Goal: Task Accomplishment & Management: Manage account settings

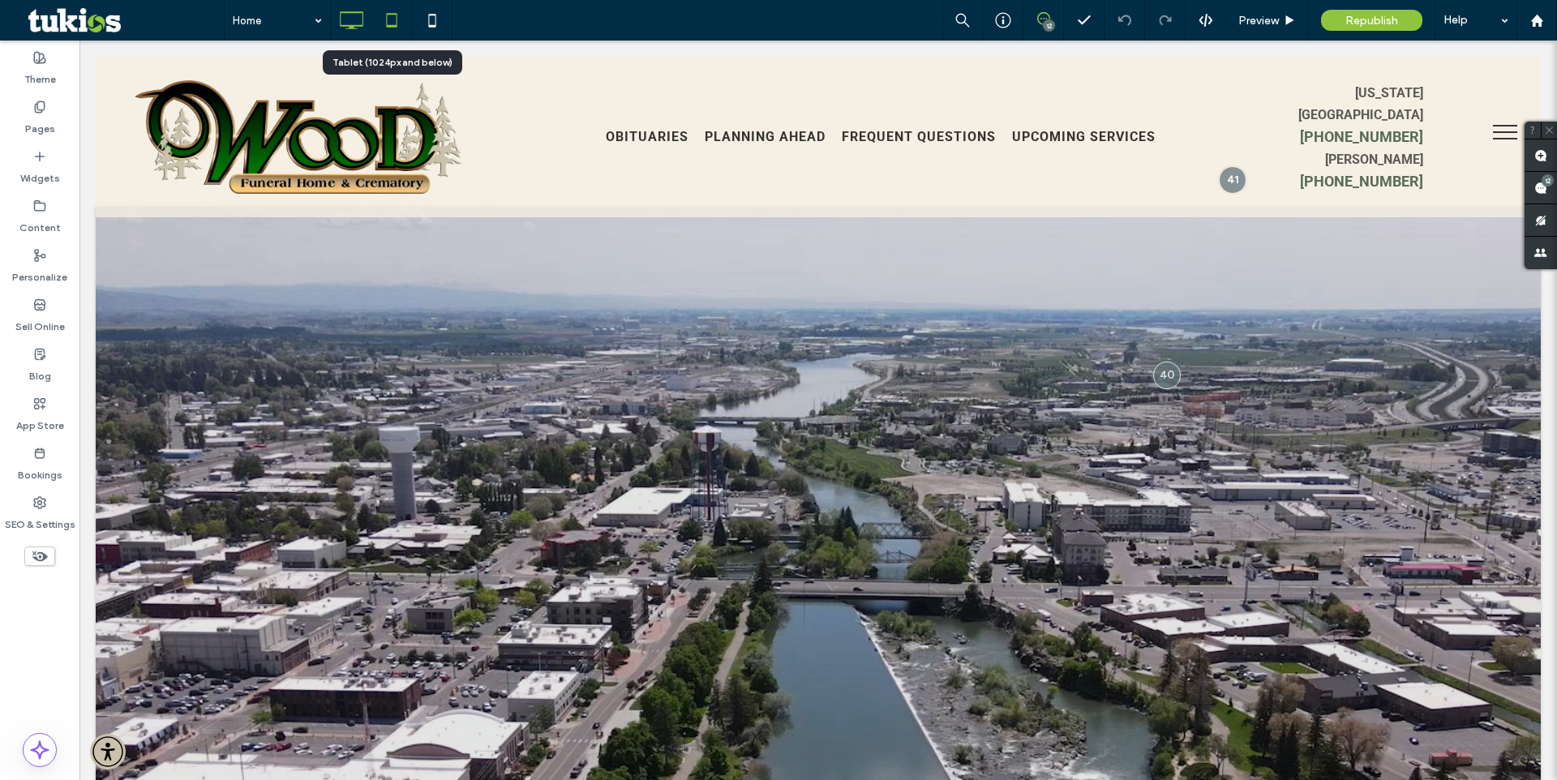
click at [396, 23] on icon at bounding box center [391, 20] width 32 height 32
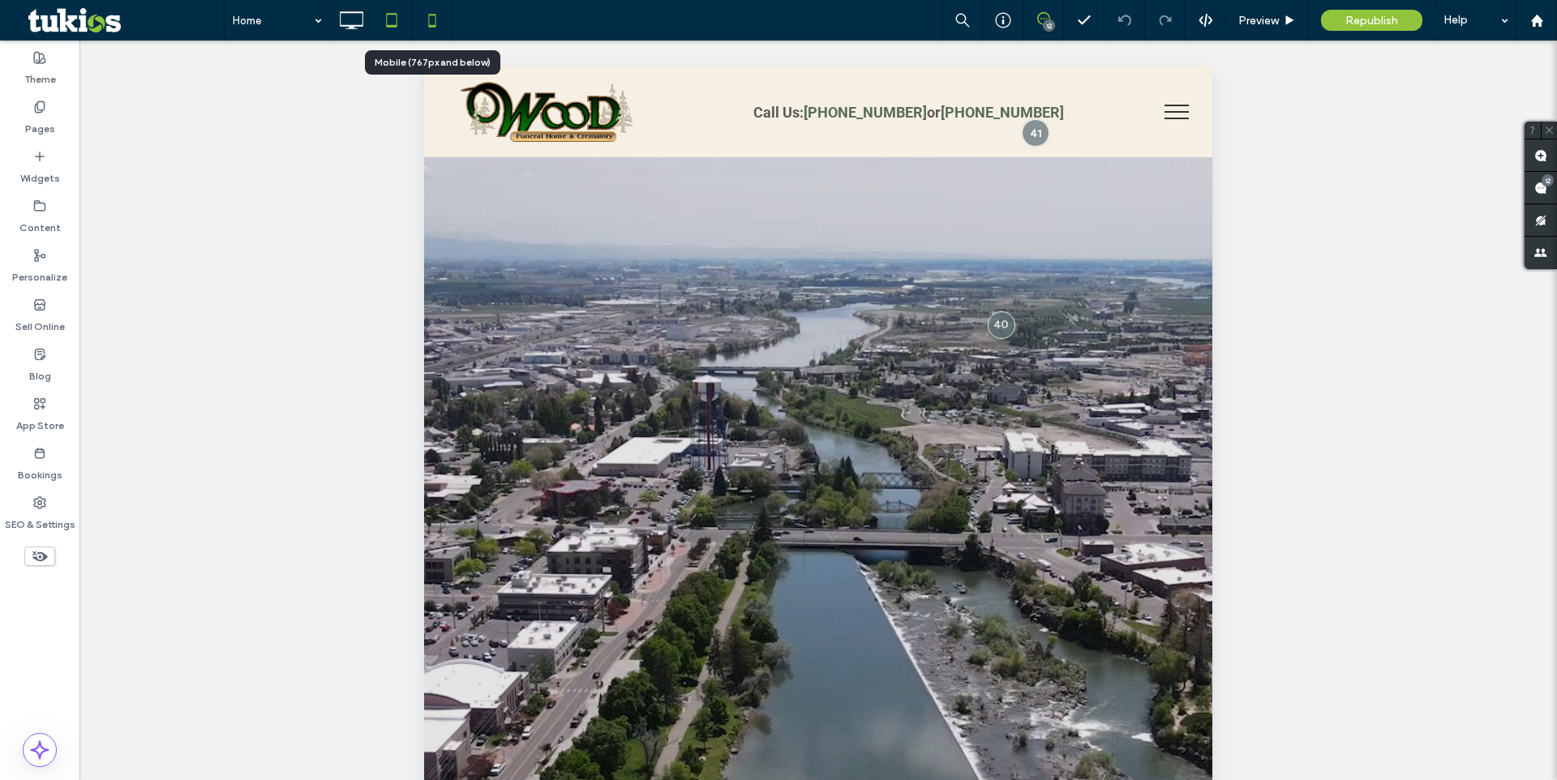
click at [427, 12] on icon at bounding box center [432, 20] width 32 height 32
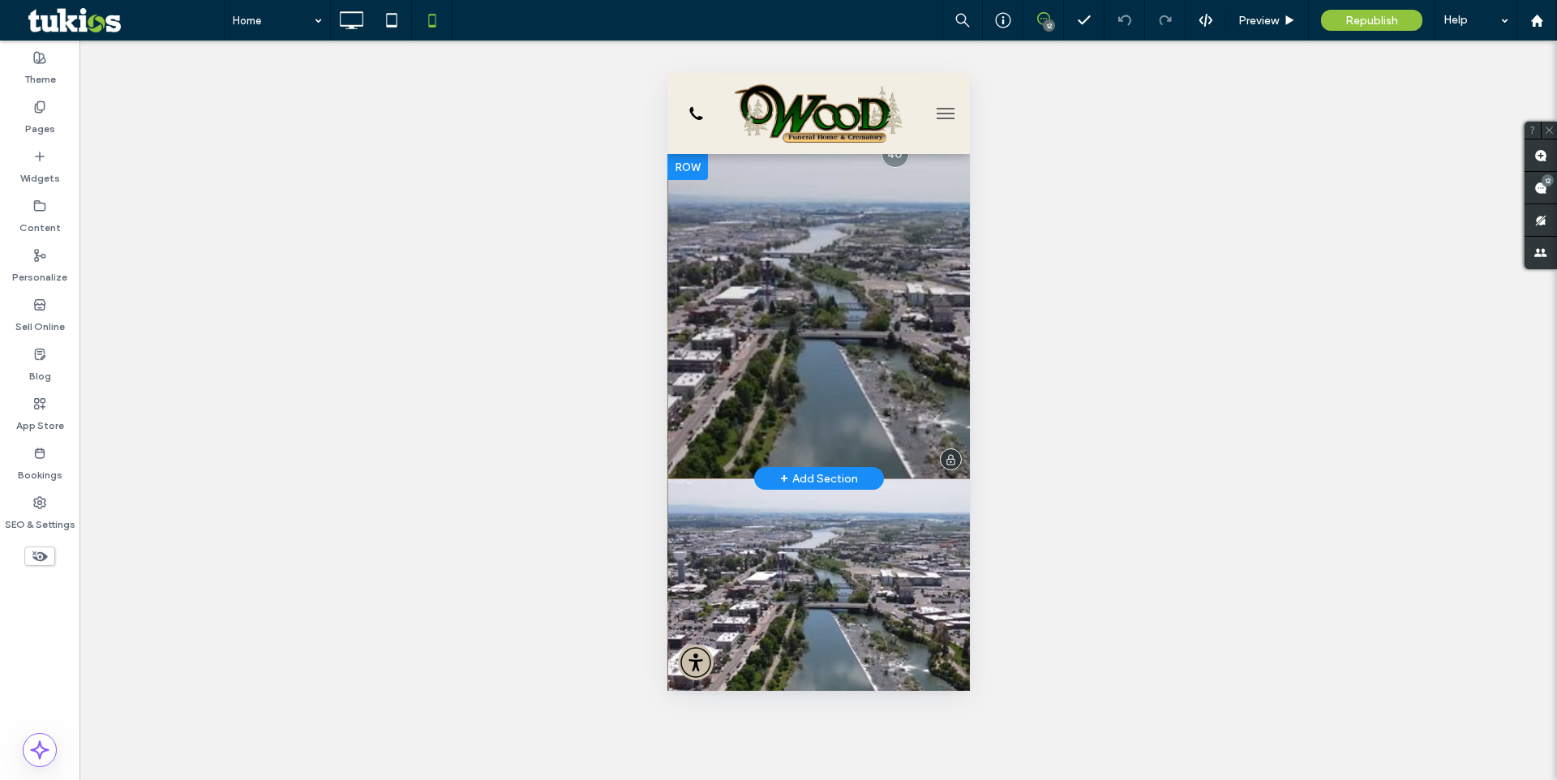
click at [687, 169] on div at bounding box center [686, 167] width 41 height 26
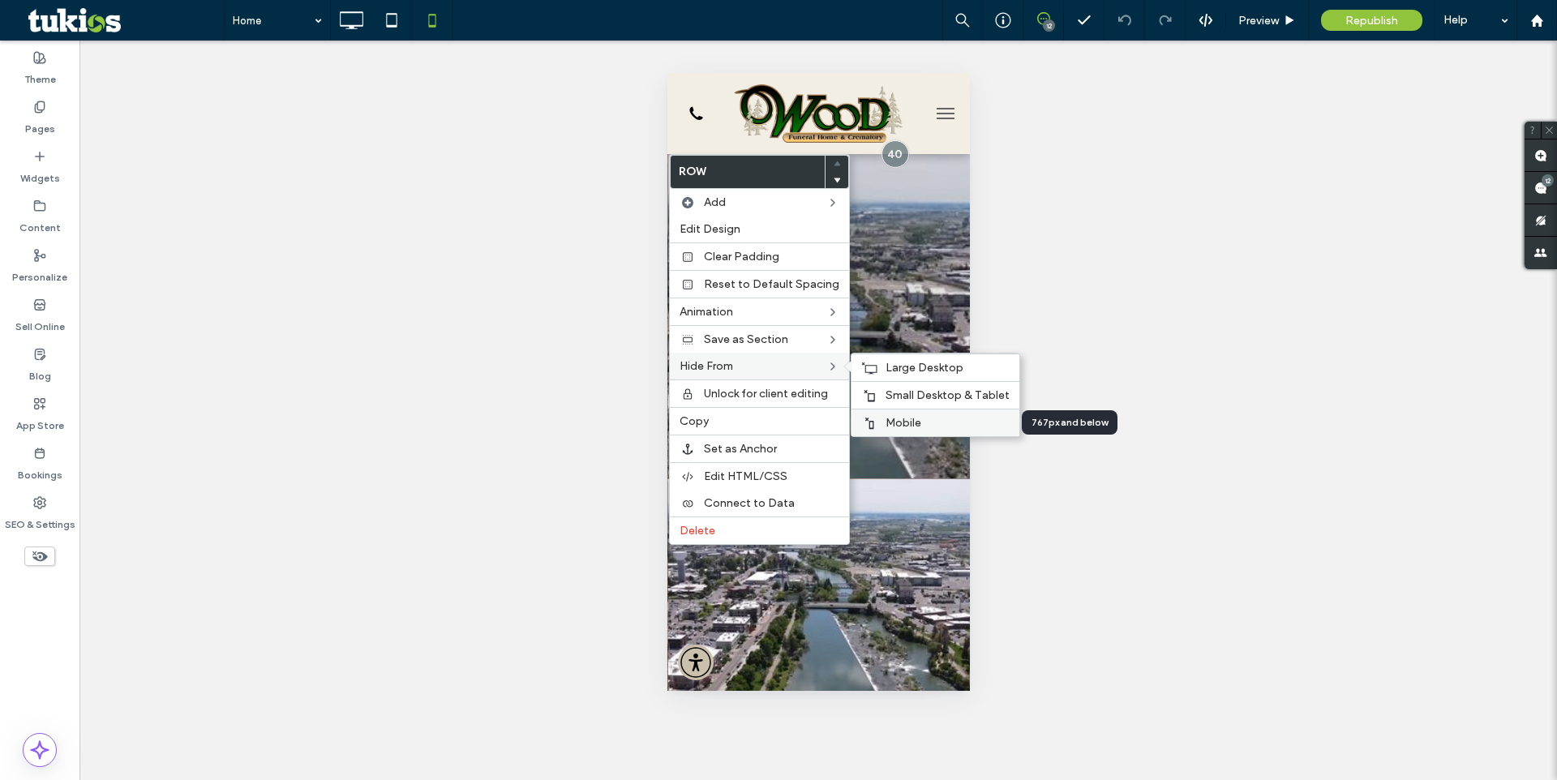
click at [906, 426] on span "Mobile" at bounding box center [903, 423] width 36 height 14
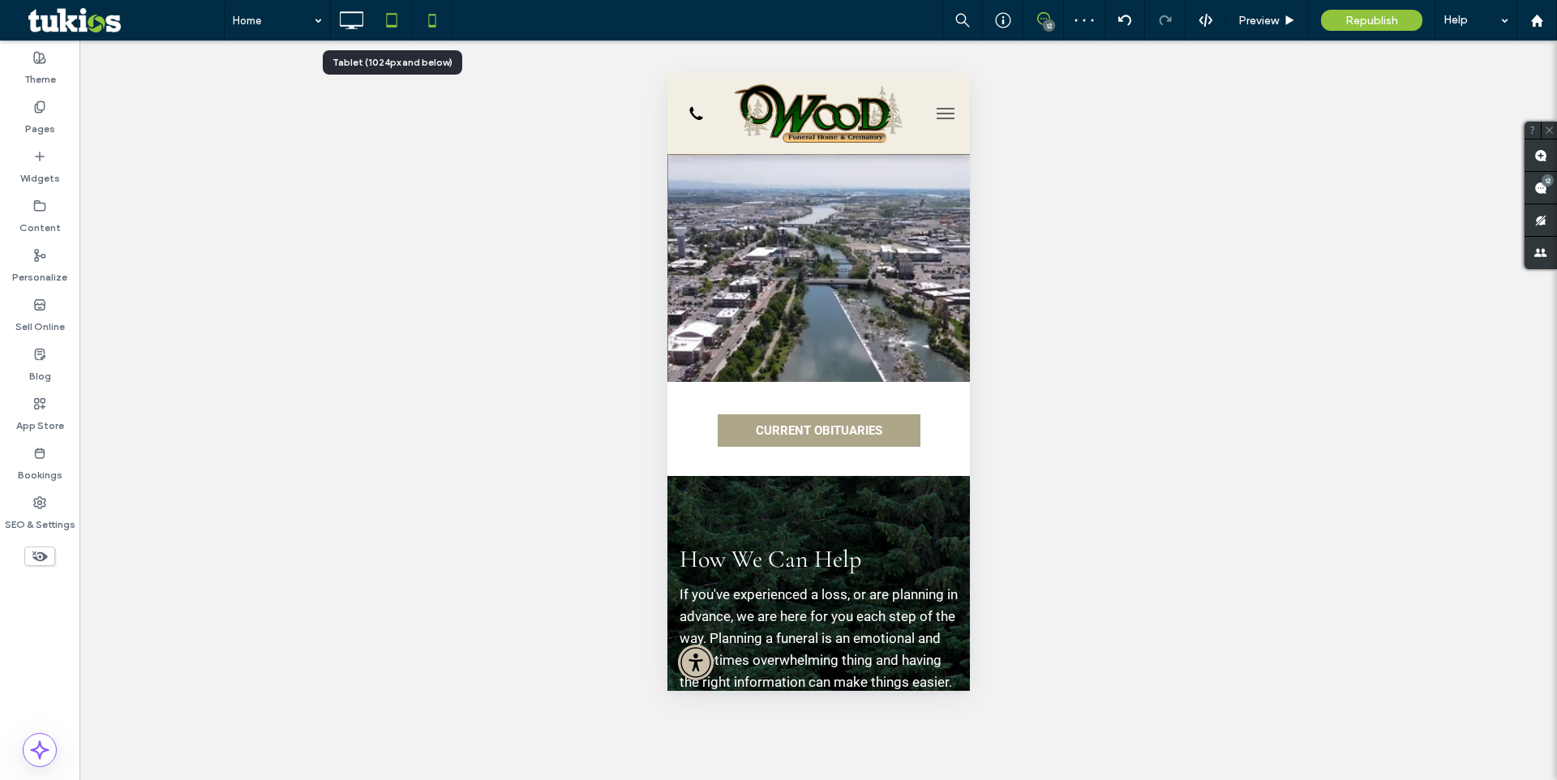
click at [384, 18] on icon at bounding box center [391, 20] width 32 height 32
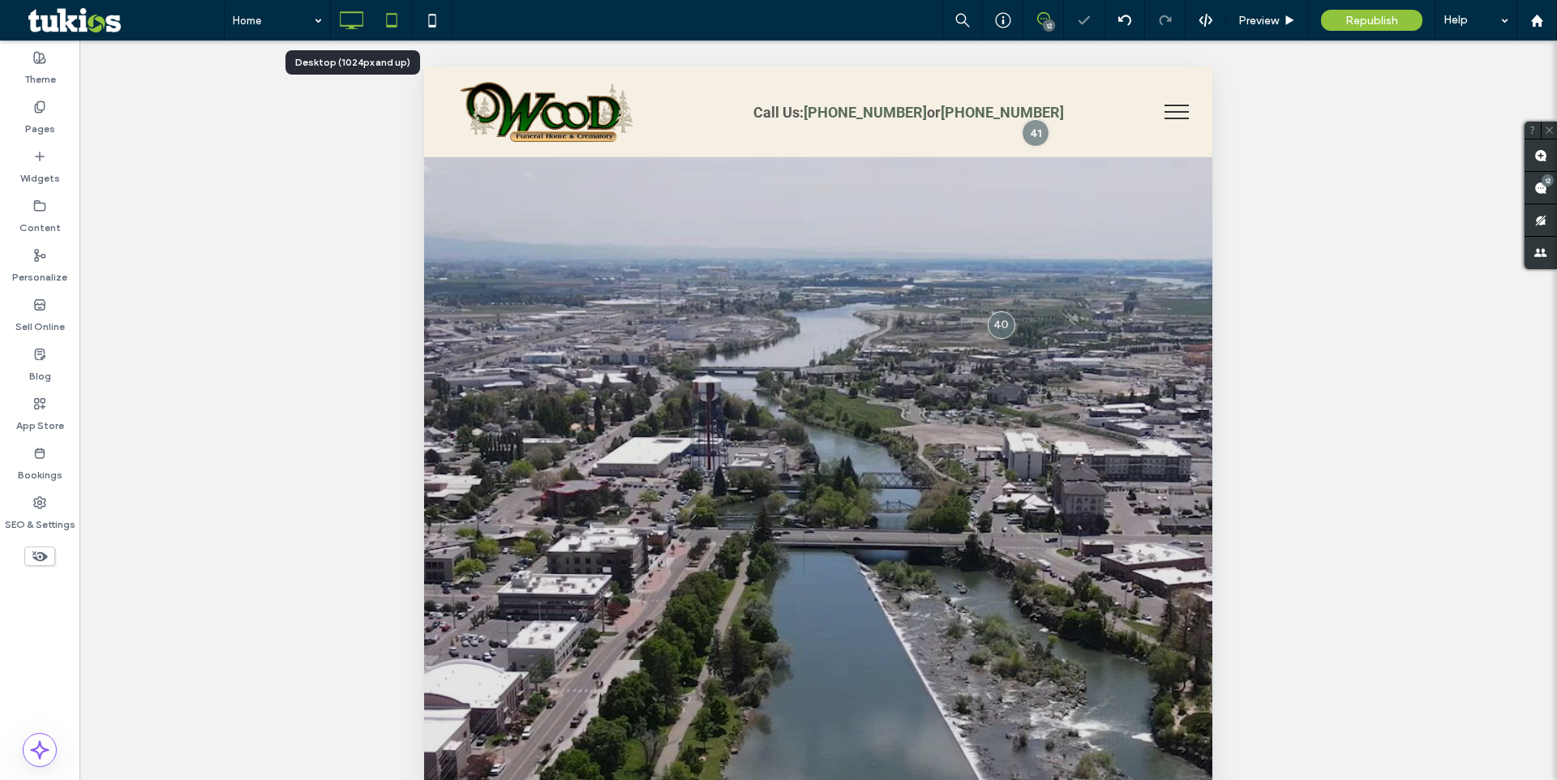
click at [352, 15] on icon at bounding box center [351, 20] width 32 height 32
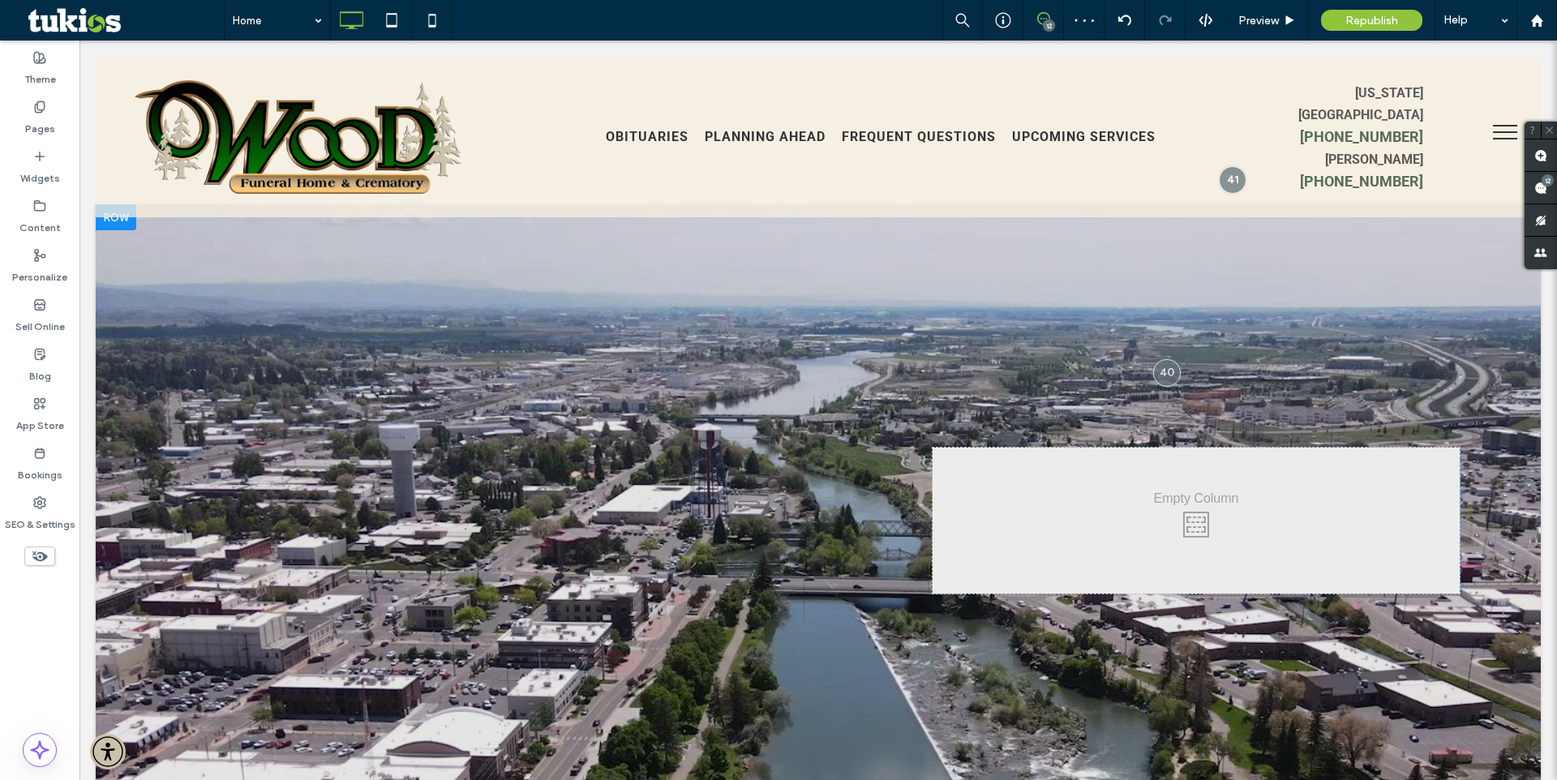
scroll to position [3, 0]
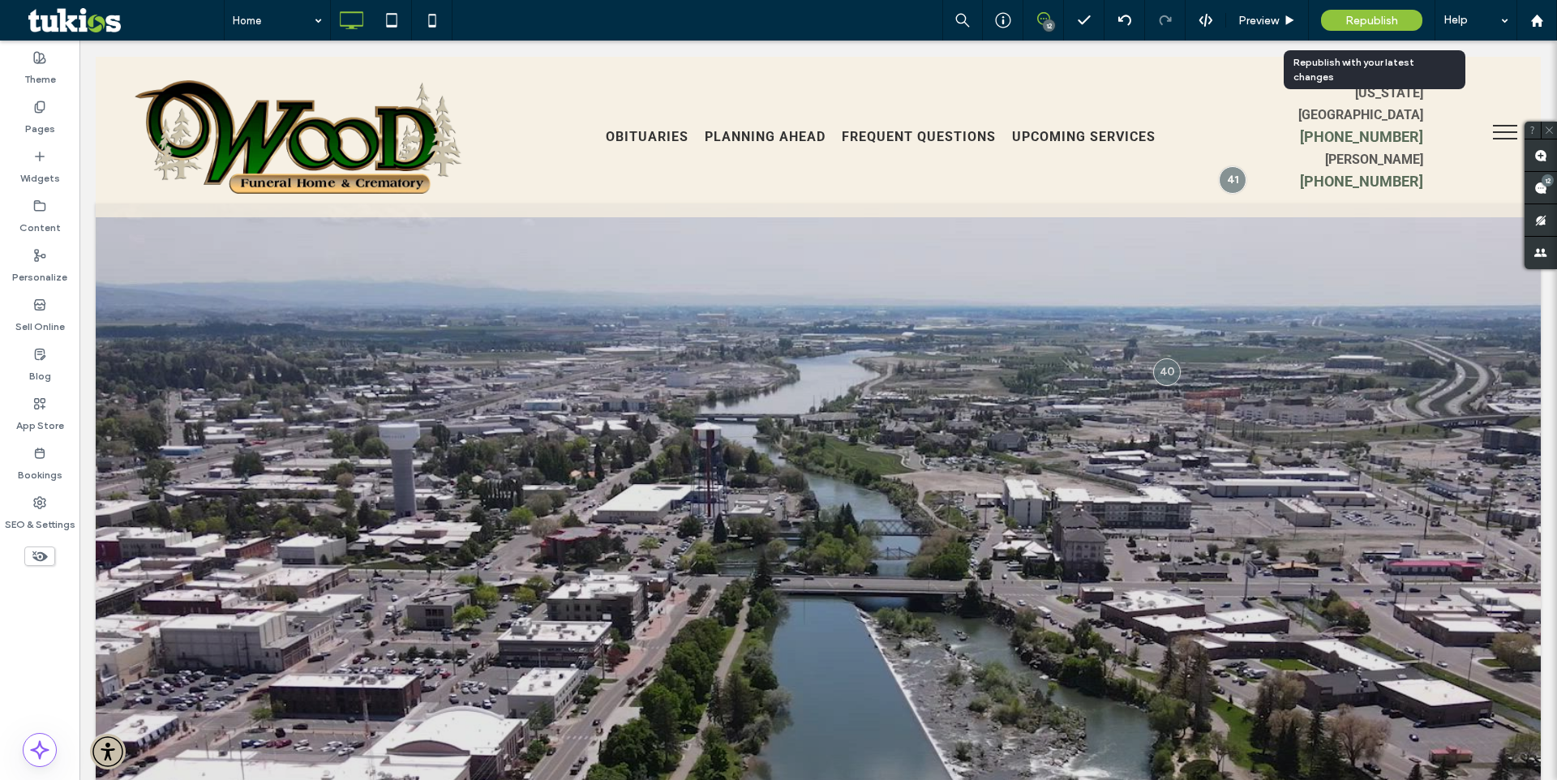
click at [1369, 18] on span "Republish" at bounding box center [1371, 21] width 53 height 14
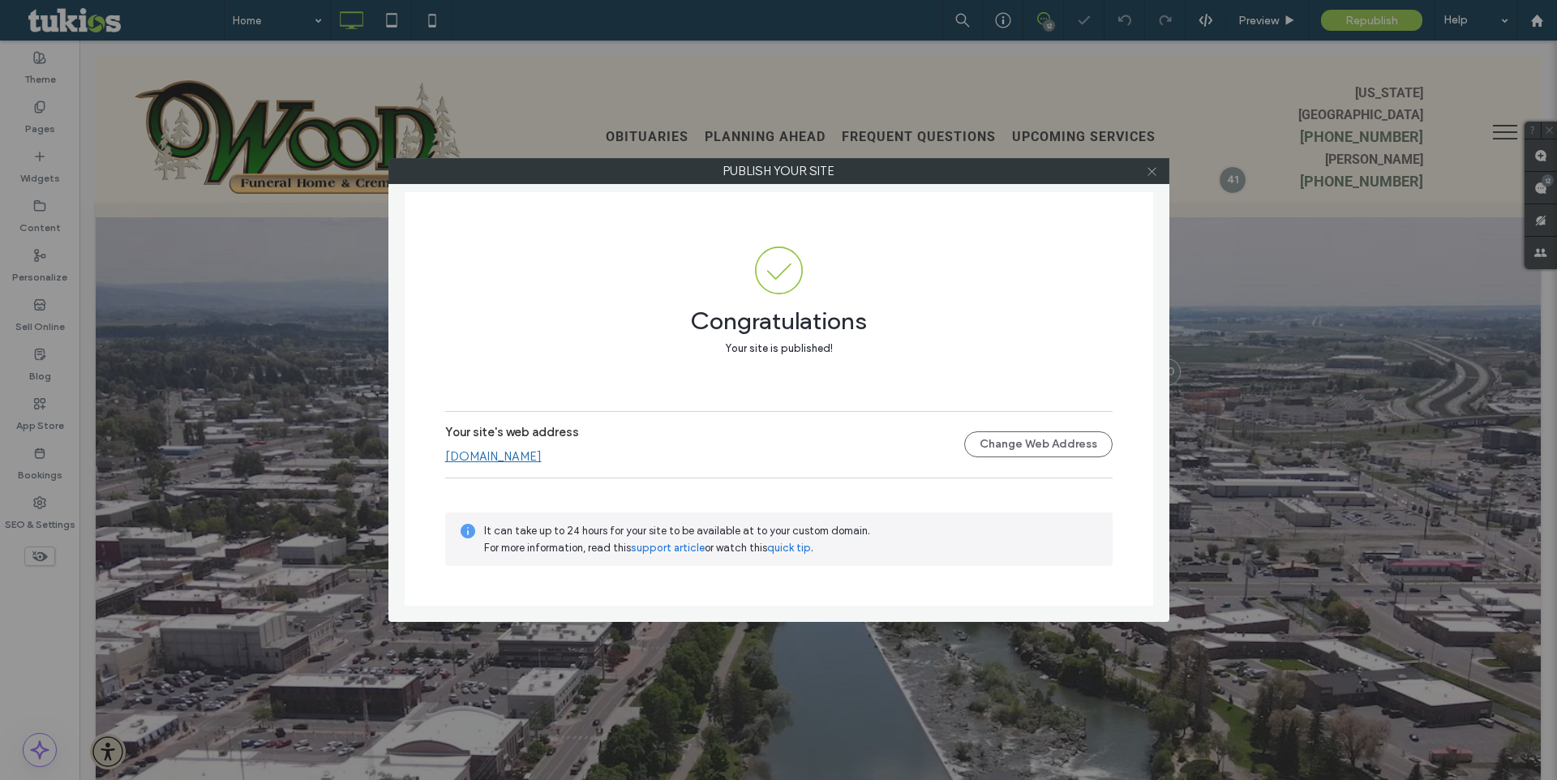
click at [1153, 171] on icon at bounding box center [1152, 171] width 12 height 12
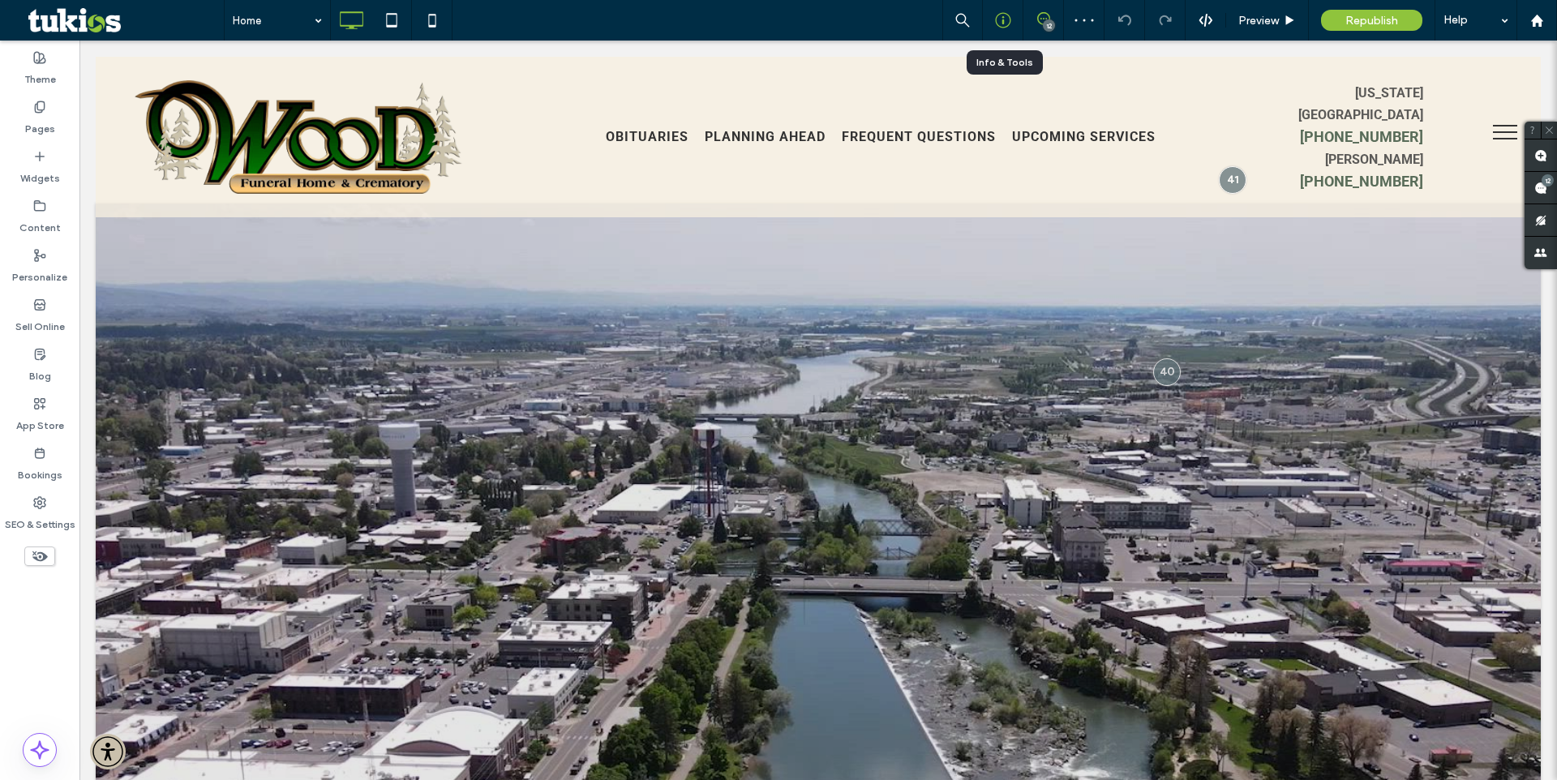
click at [1006, 15] on icon at bounding box center [1003, 20] width 16 height 16
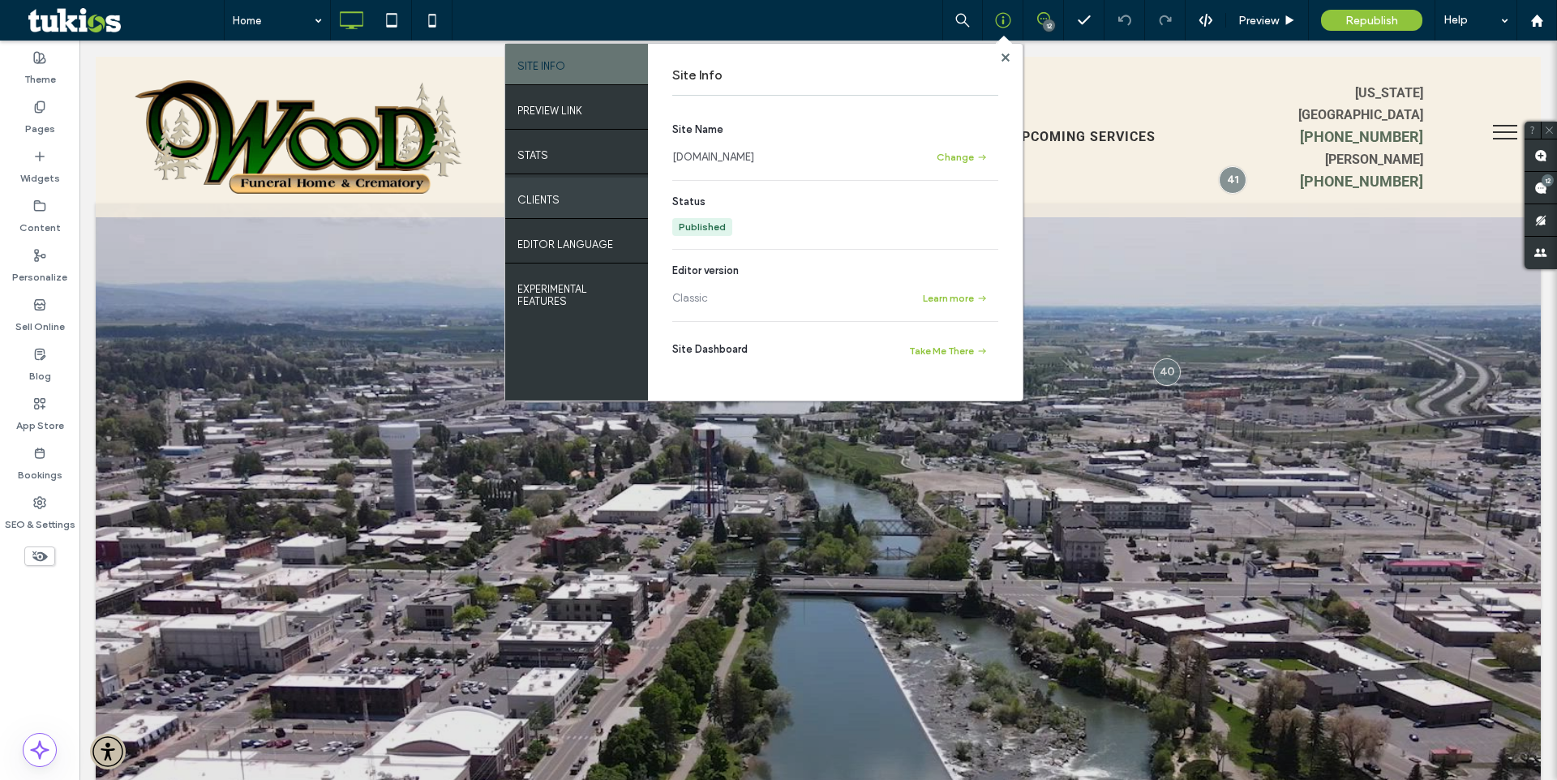
click at [542, 199] on label "Clients" at bounding box center [538, 196] width 42 height 20
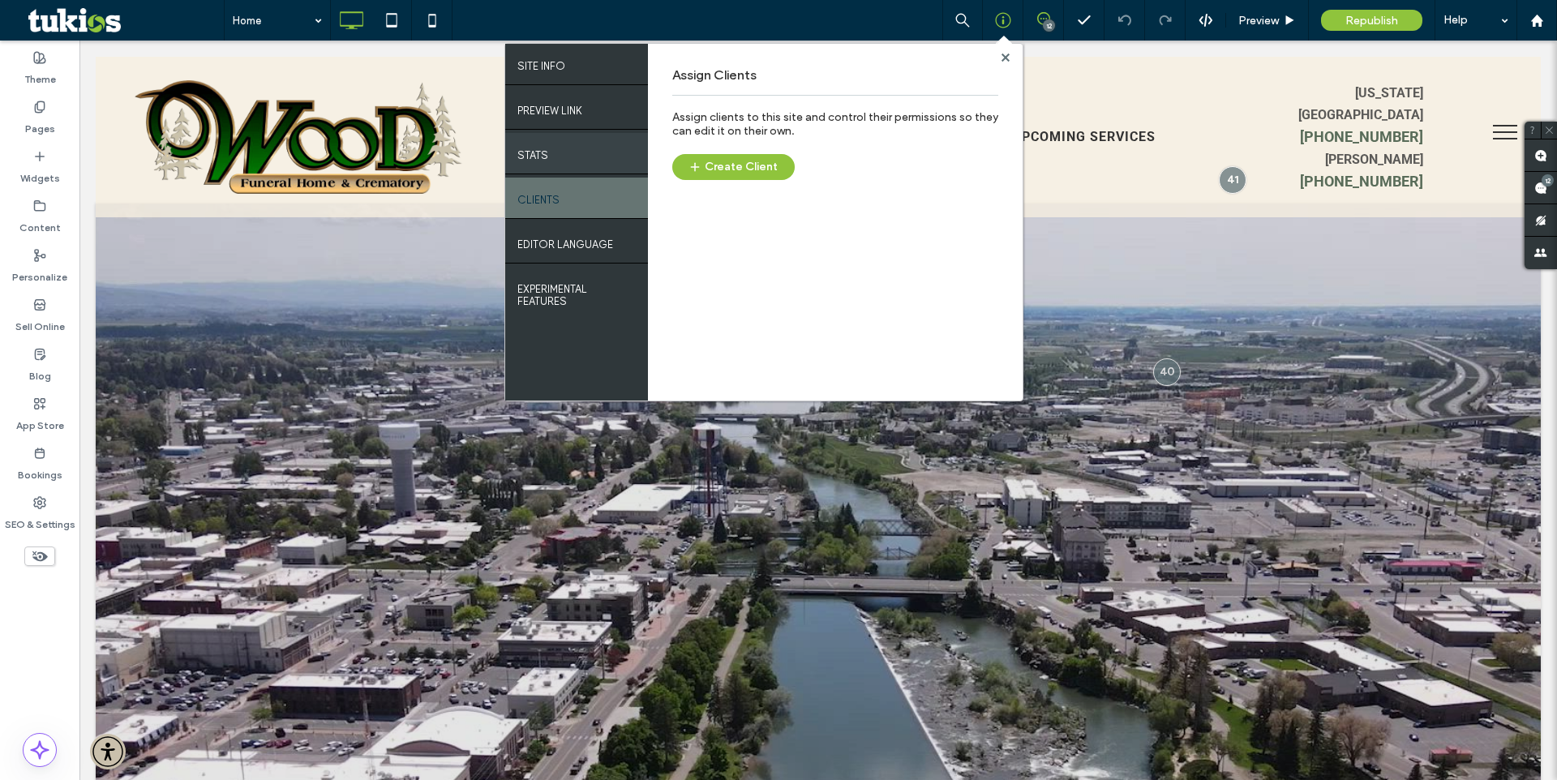
click at [537, 147] on label "STATS" at bounding box center [532, 151] width 31 height 20
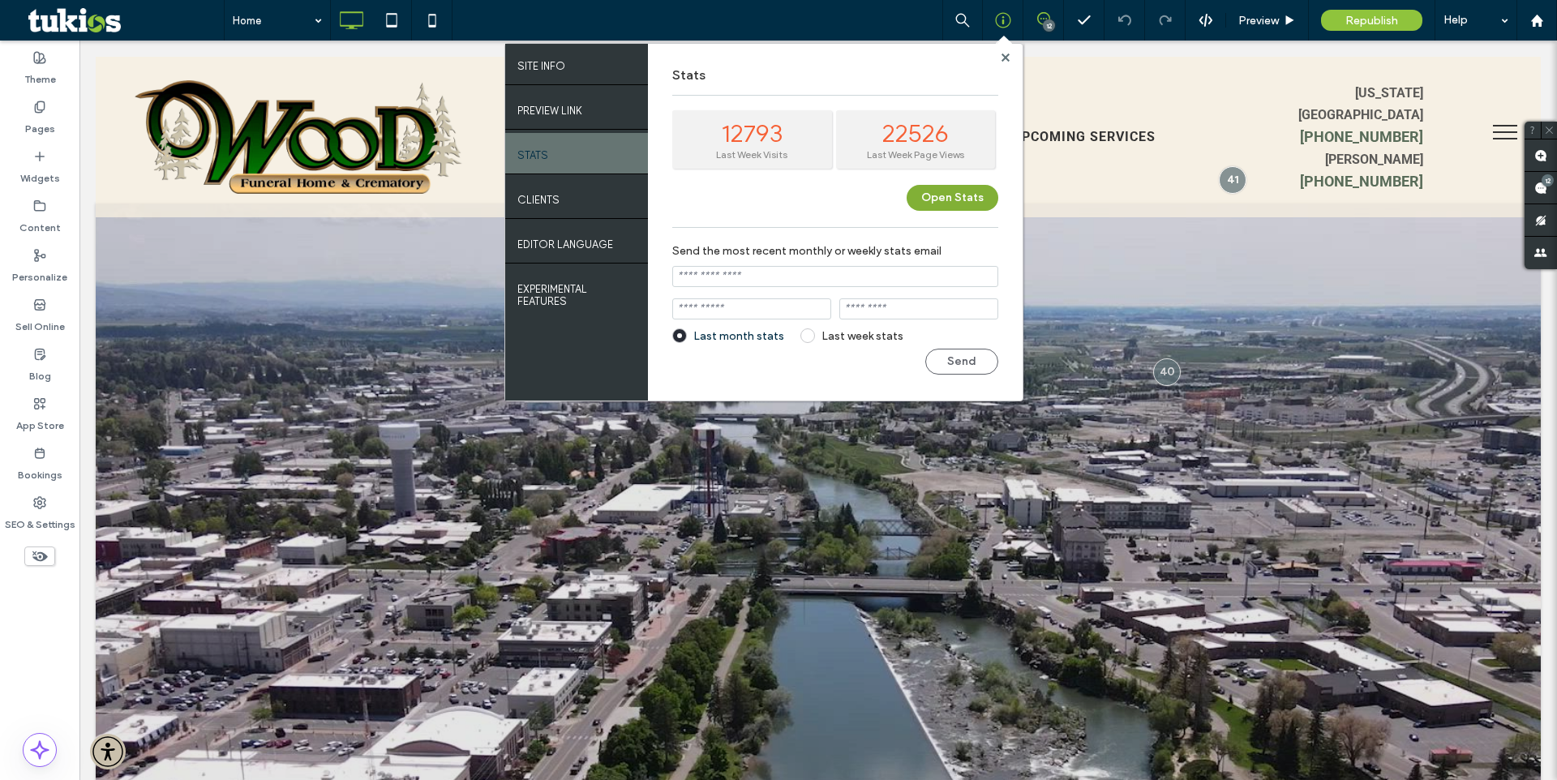
click at [953, 193] on button "Open Stats" at bounding box center [952, 198] width 92 height 26
click at [555, 66] on label "SITE INFO" at bounding box center [541, 62] width 48 height 20
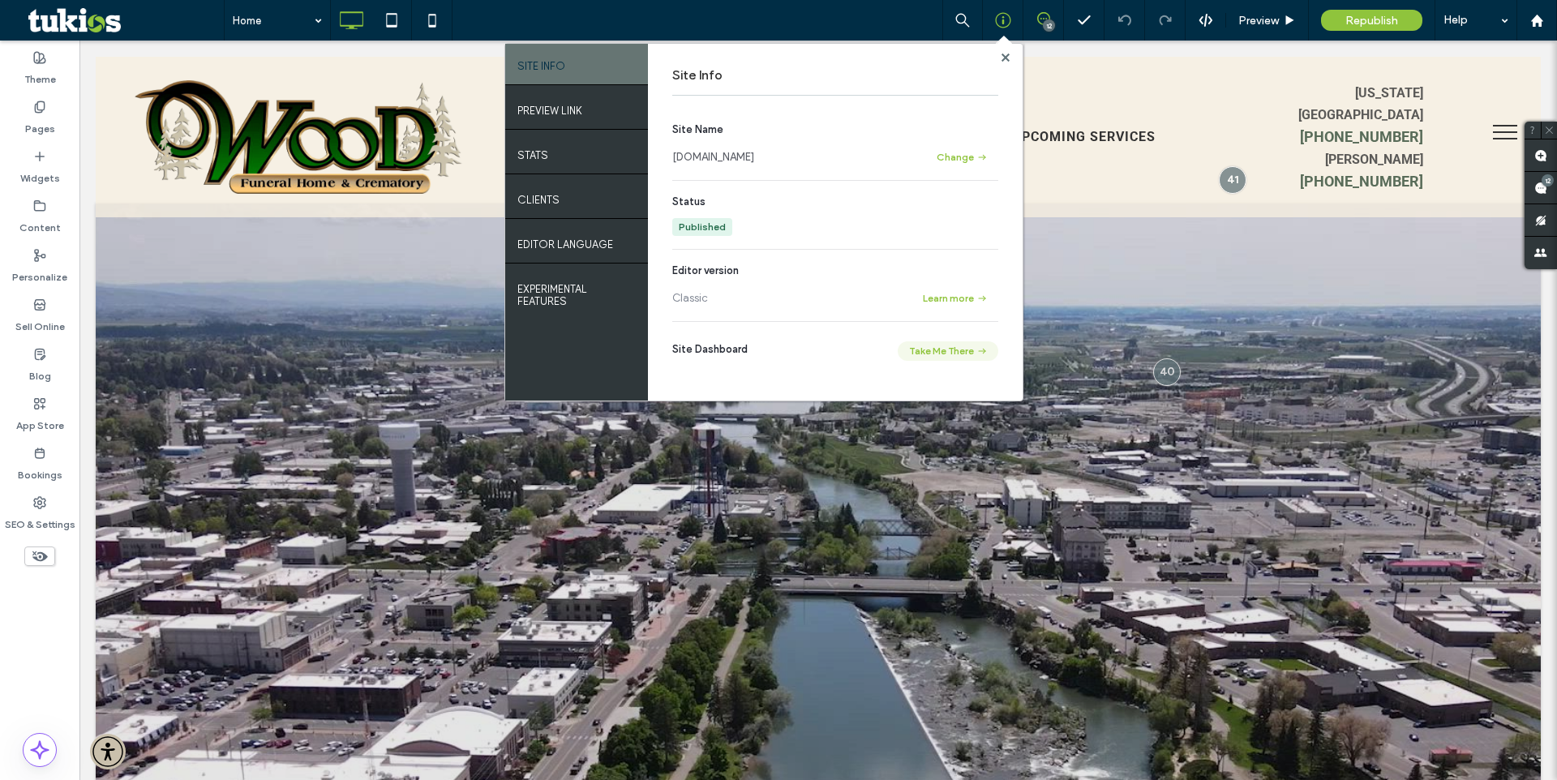
click at [944, 354] on button "Take Me There" at bounding box center [947, 350] width 101 height 19
click at [27, 679] on div "Theme Pages Widgets Content Personalize Sell Online Blog App Store Bookings SEO…" at bounding box center [39, 410] width 79 height 739
click at [41, 512] on label "SEO & Settings" at bounding box center [40, 520] width 71 height 23
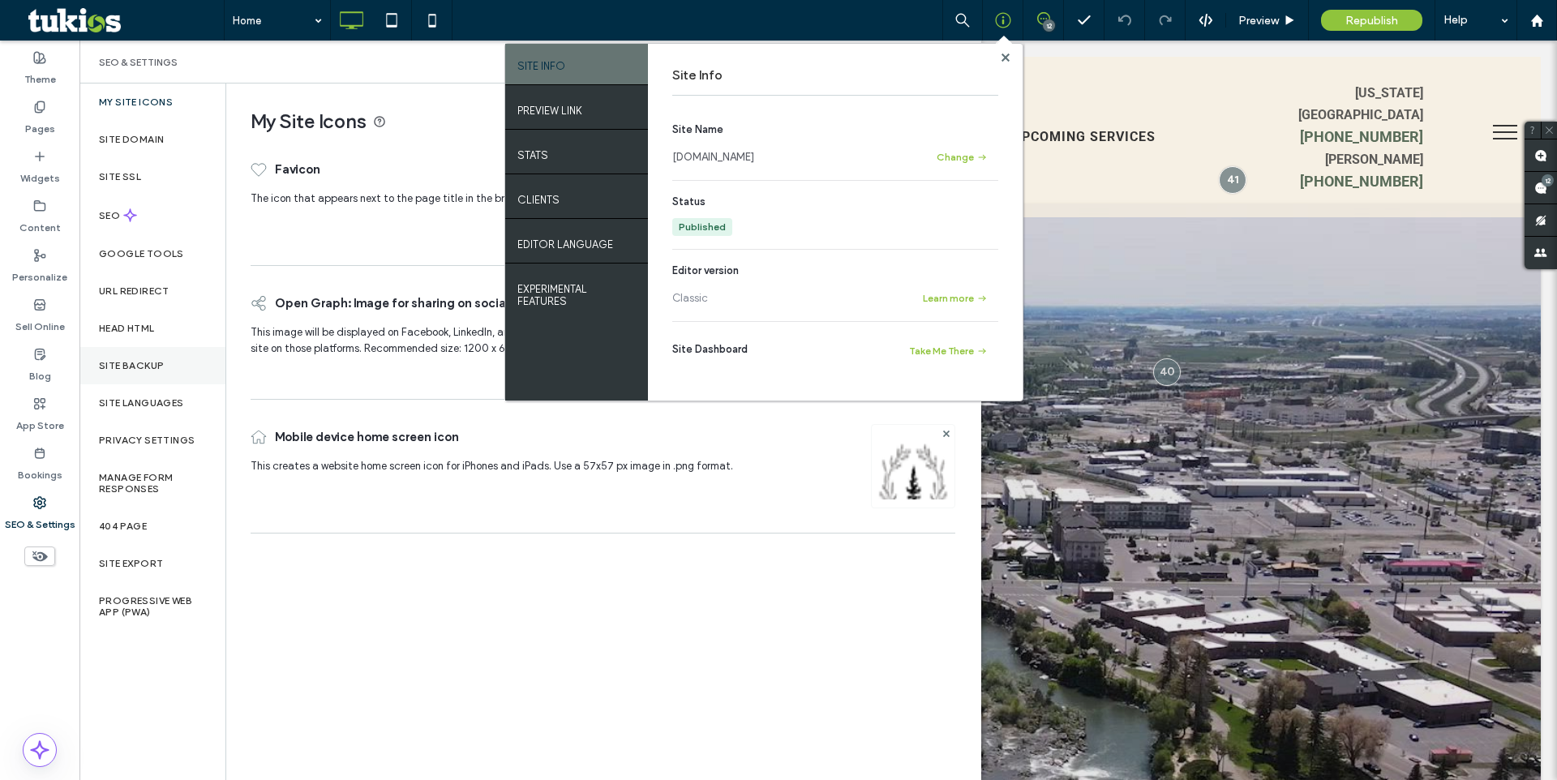
click at [136, 362] on label "Site Backup" at bounding box center [131, 365] width 65 height 11
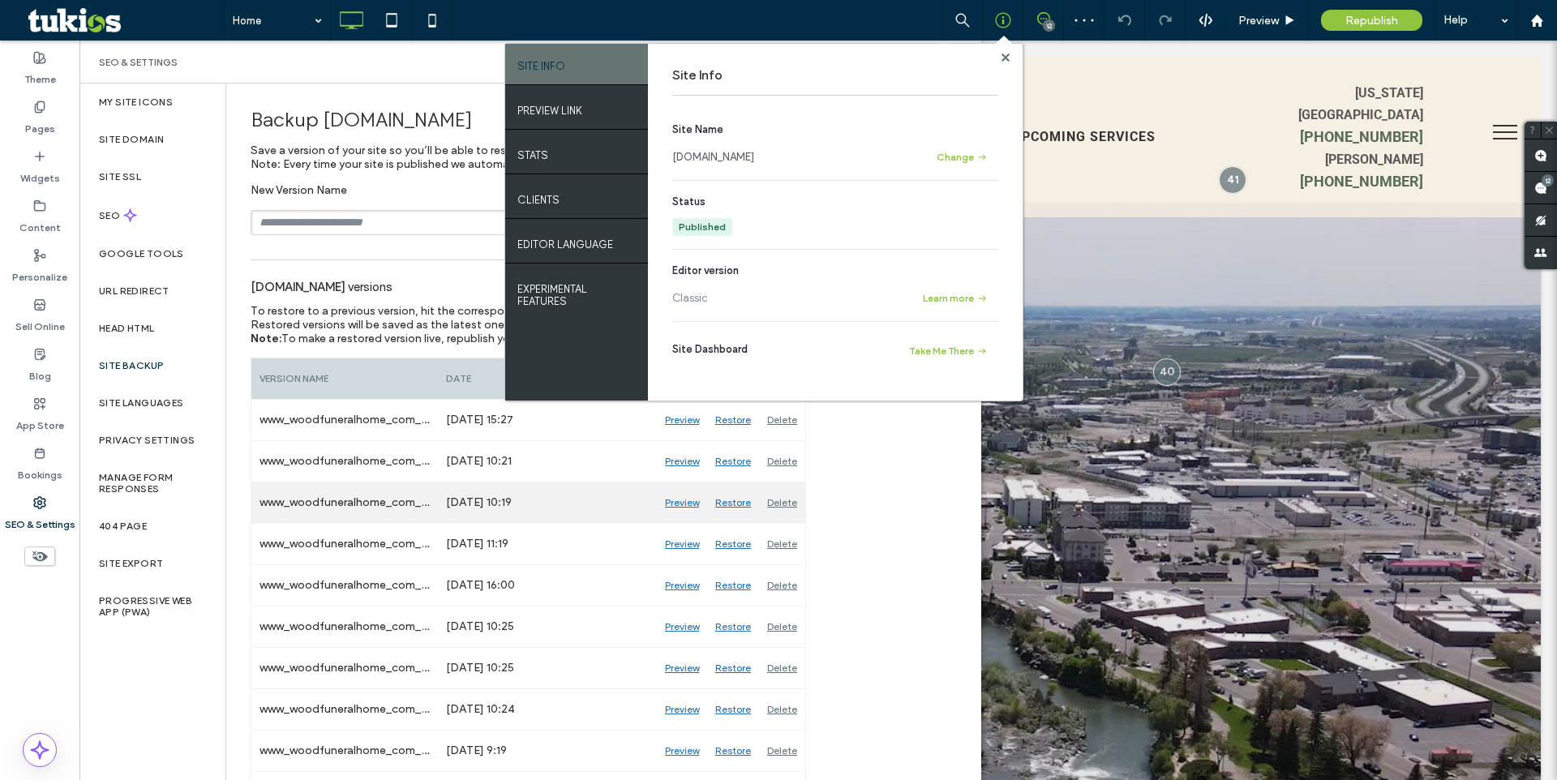
click at [686, 499] on div "Preview" at bounding box center [682, 502] width 50 height 41
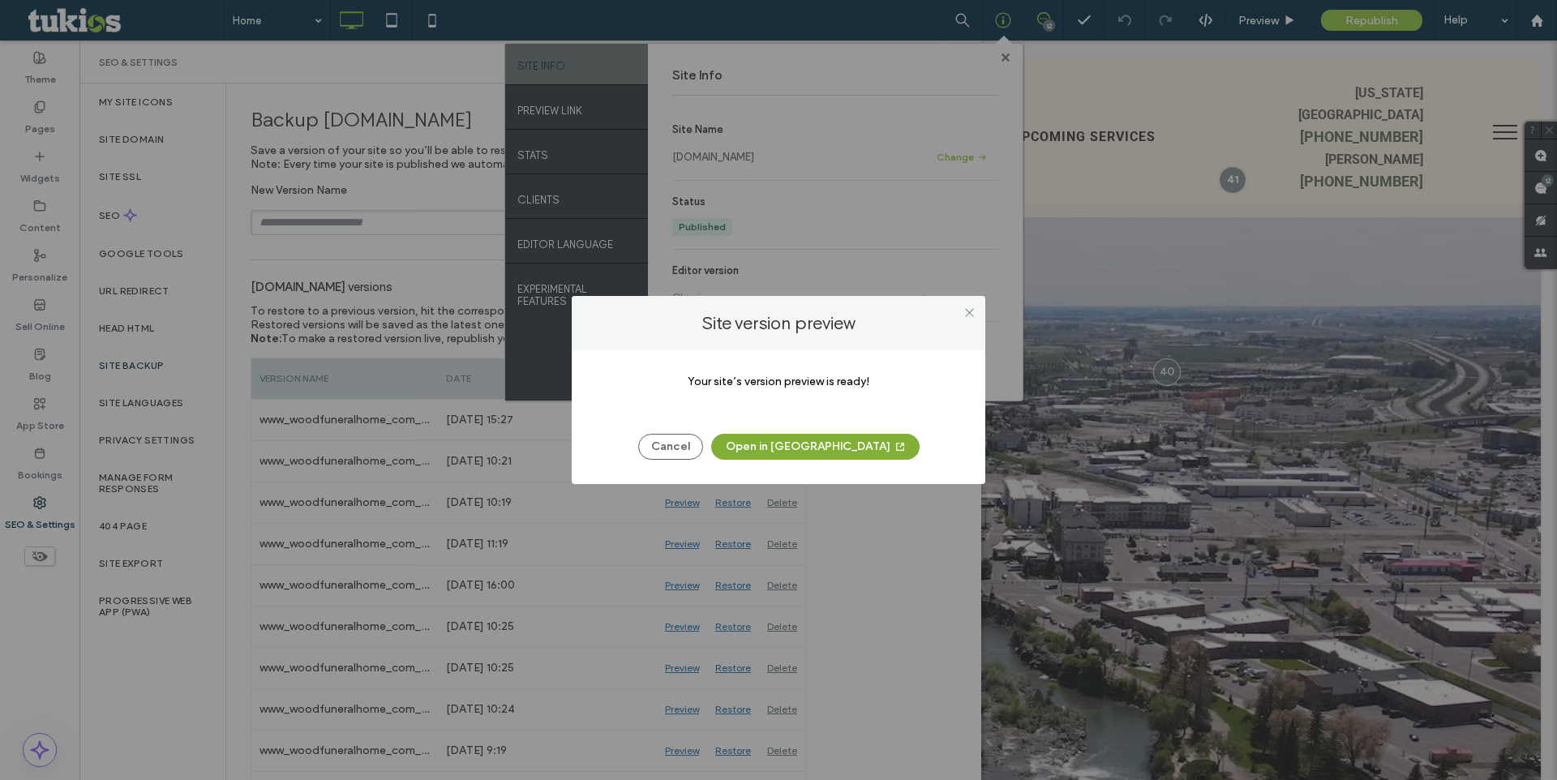
click at [828, 446] on button "Open in New Tab" at bounding box center [815, 447] width 208 height 26
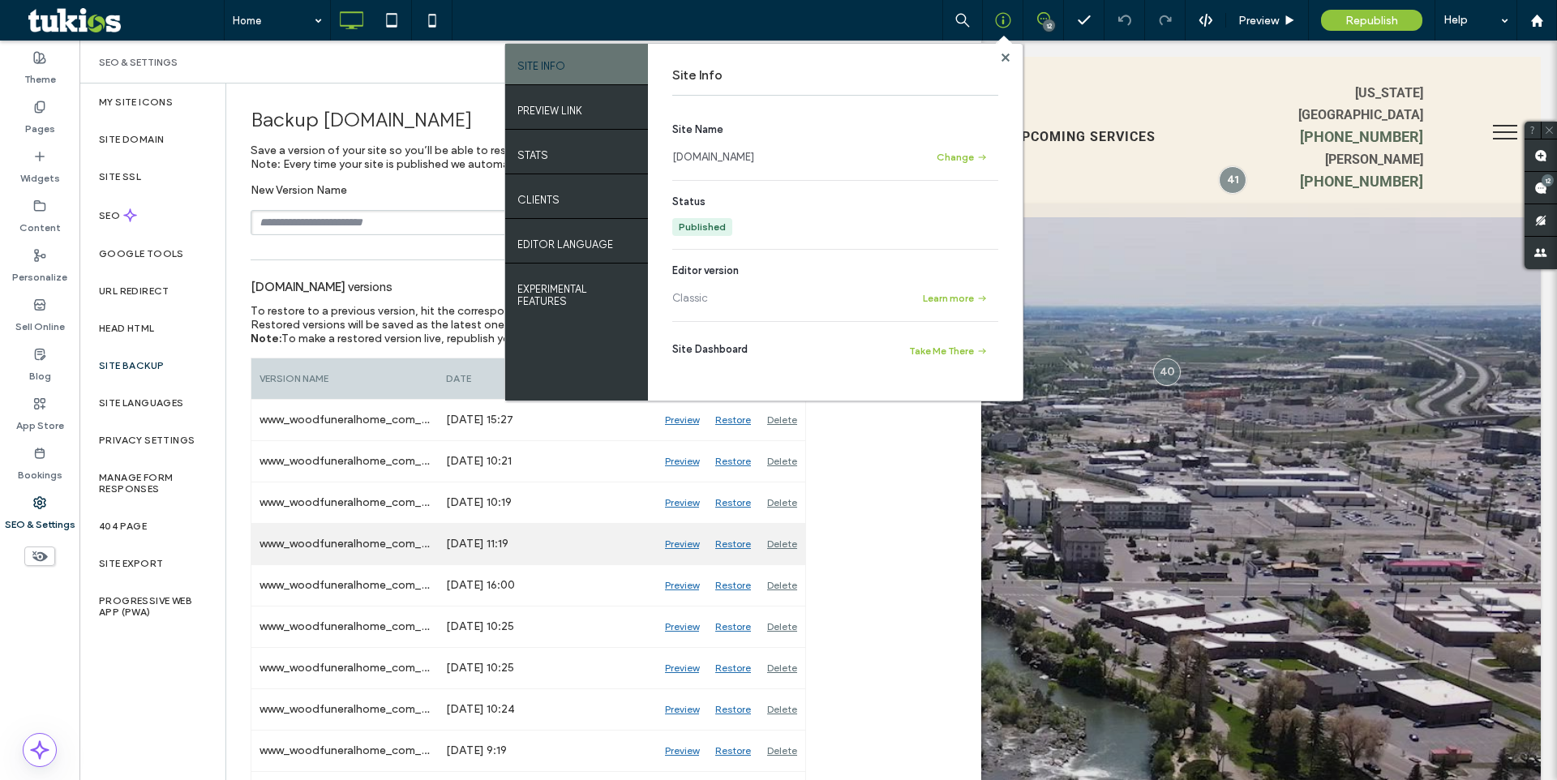
click at [688, 543] on div "Preview" at bounding box center [682, 544] width 50 height 41
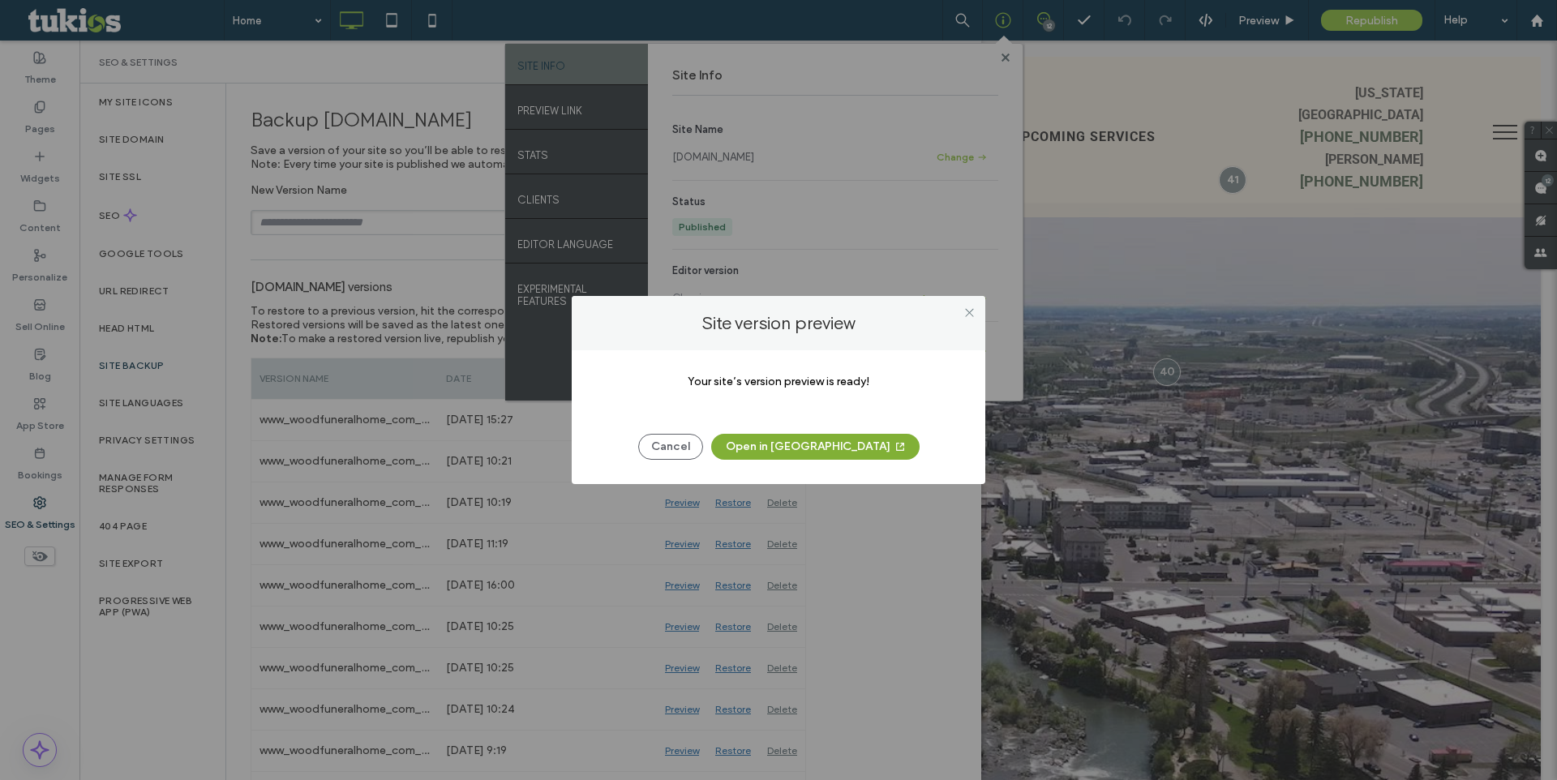
click at [825, 443] on button "Open in New Tab" at bounding box center [815, 447] width 208 height 26
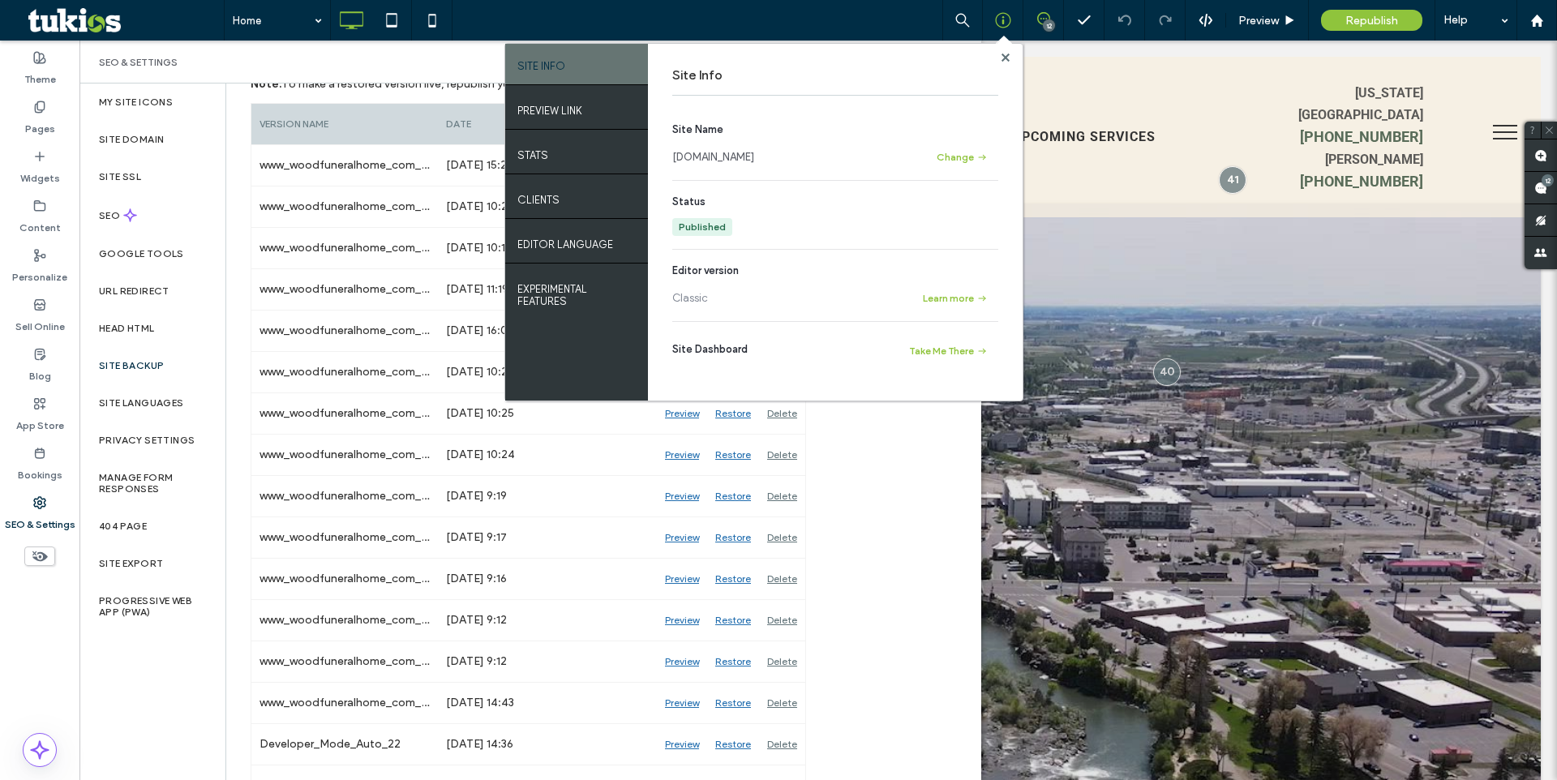
scroll to position [258, 0]
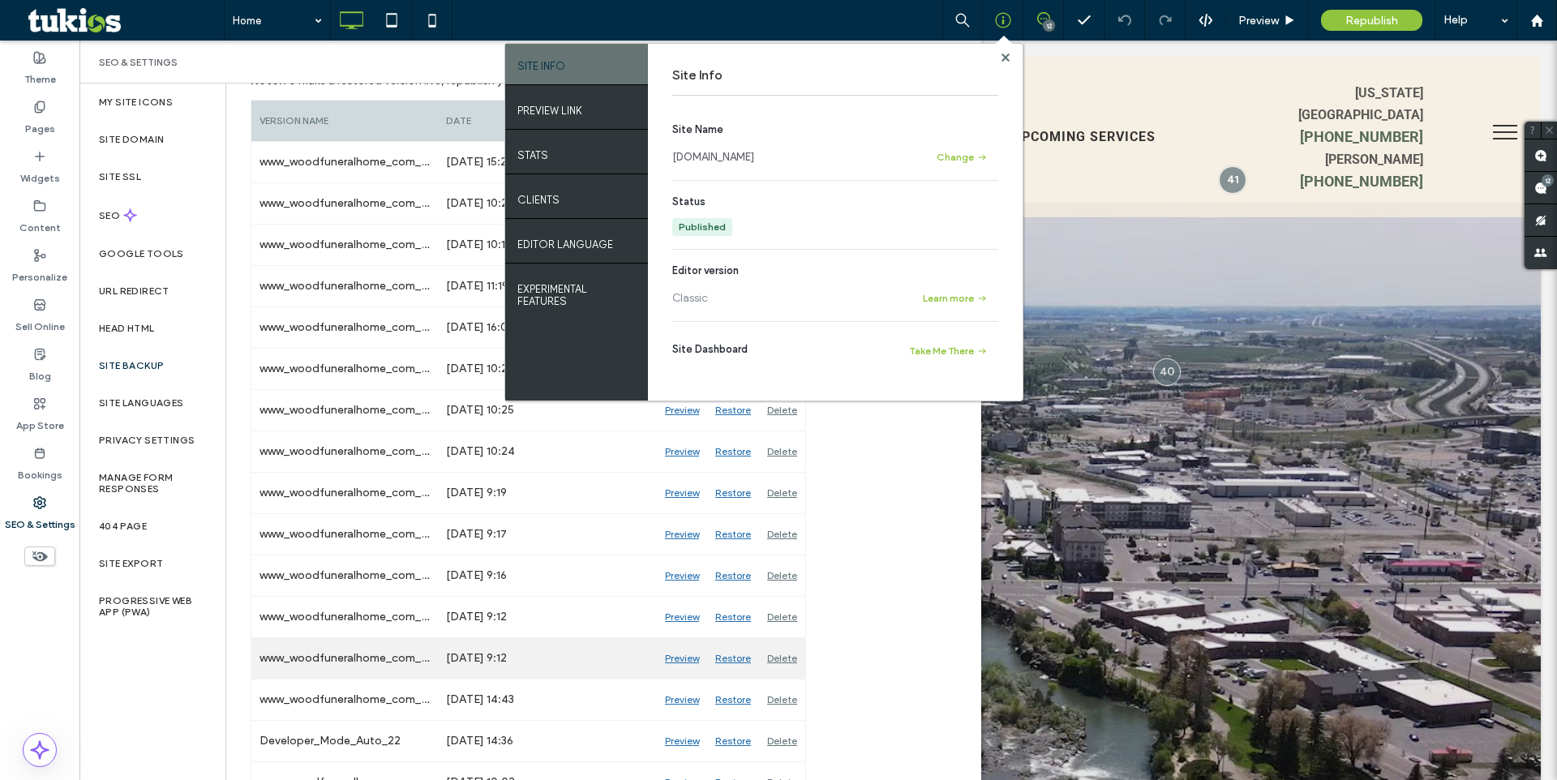
click at [675, 657] on div "Preview" at bounding box center [682, 658] width 50 height 41
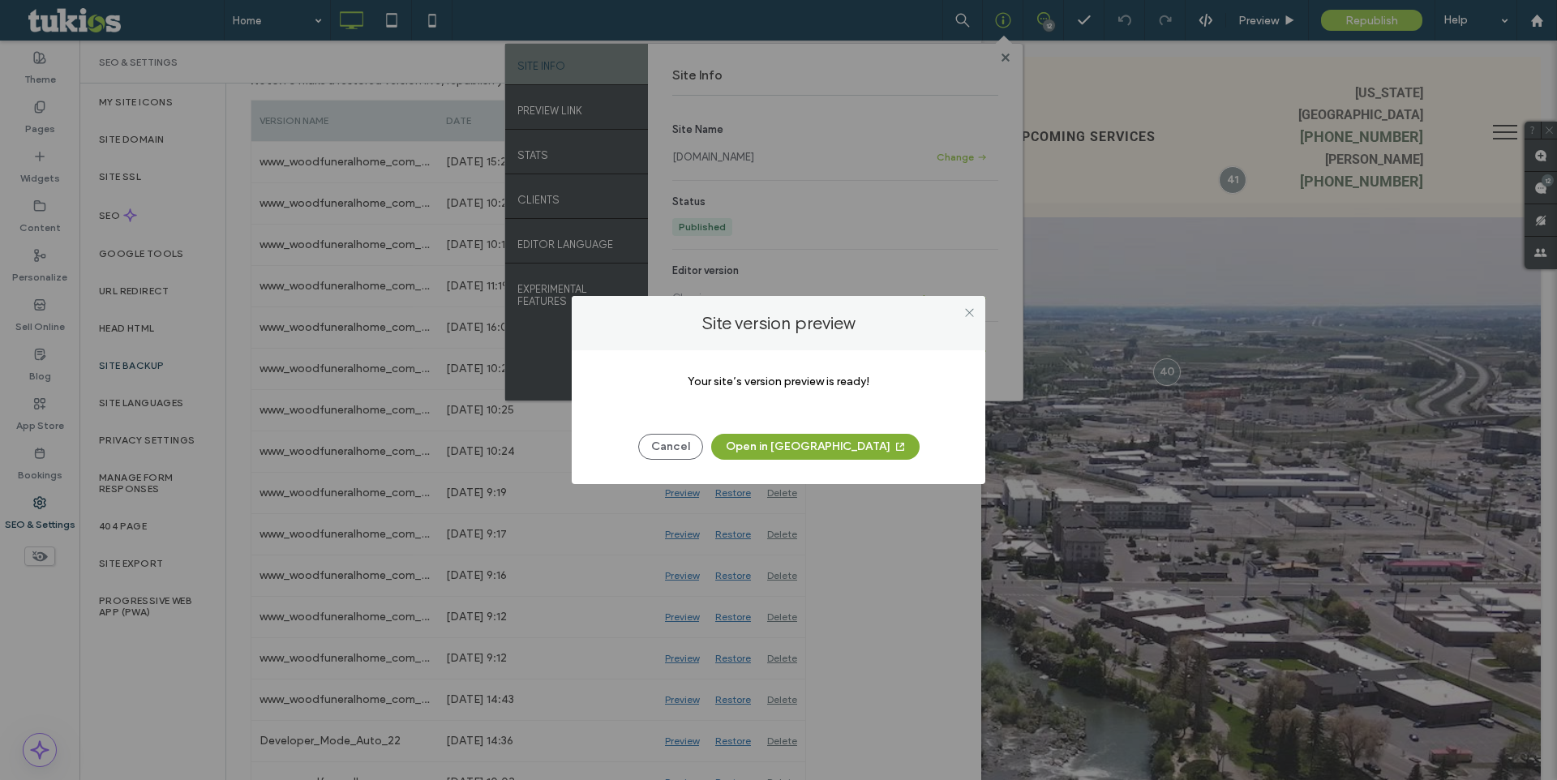
click at [828, 439] on button "Open in New Tab" at bounding box center [815, 447] width 208 height 26
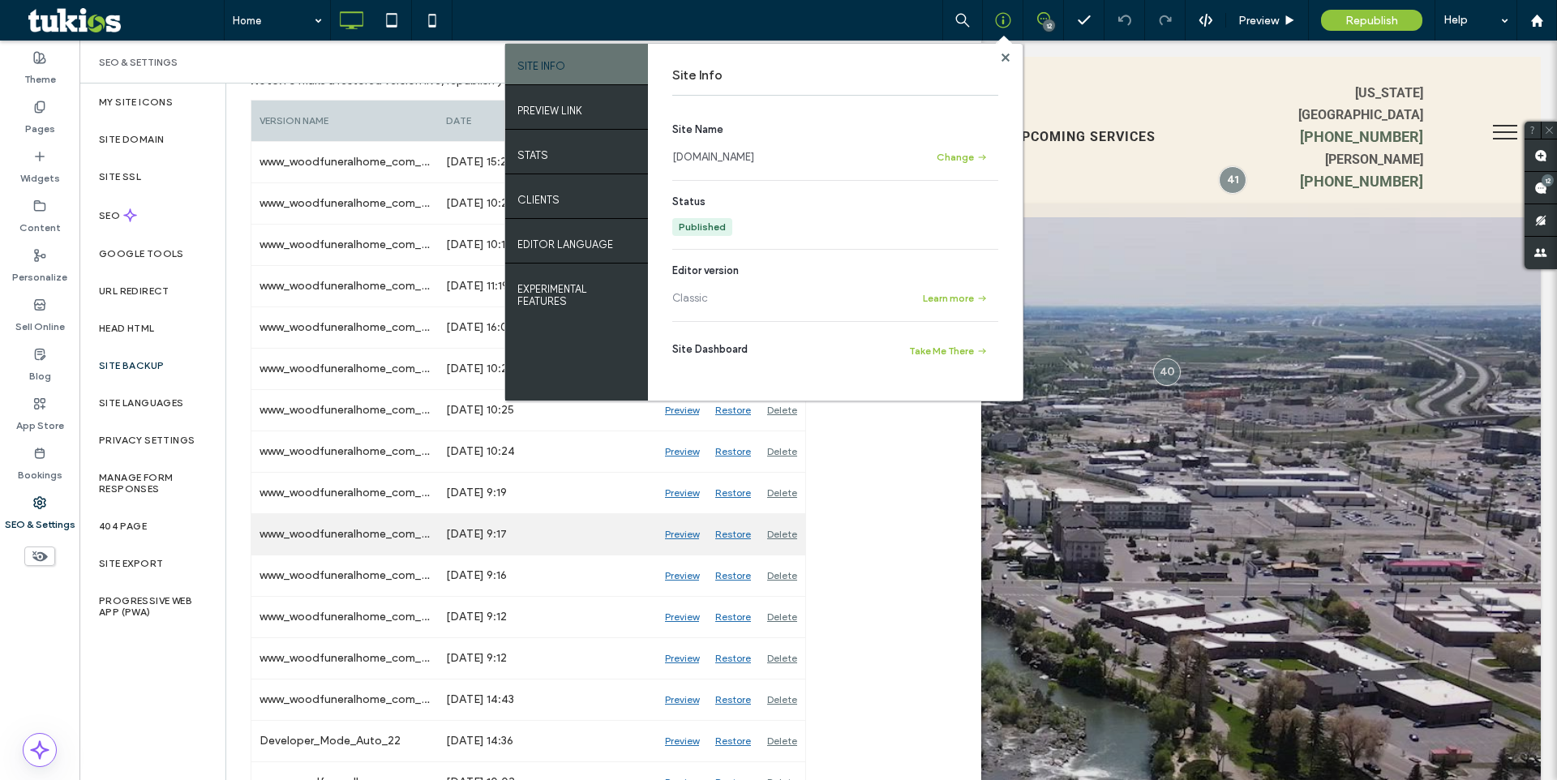
click at [684, 536] on div "Preview" at bounding box center [682, 534] width 50 height 41
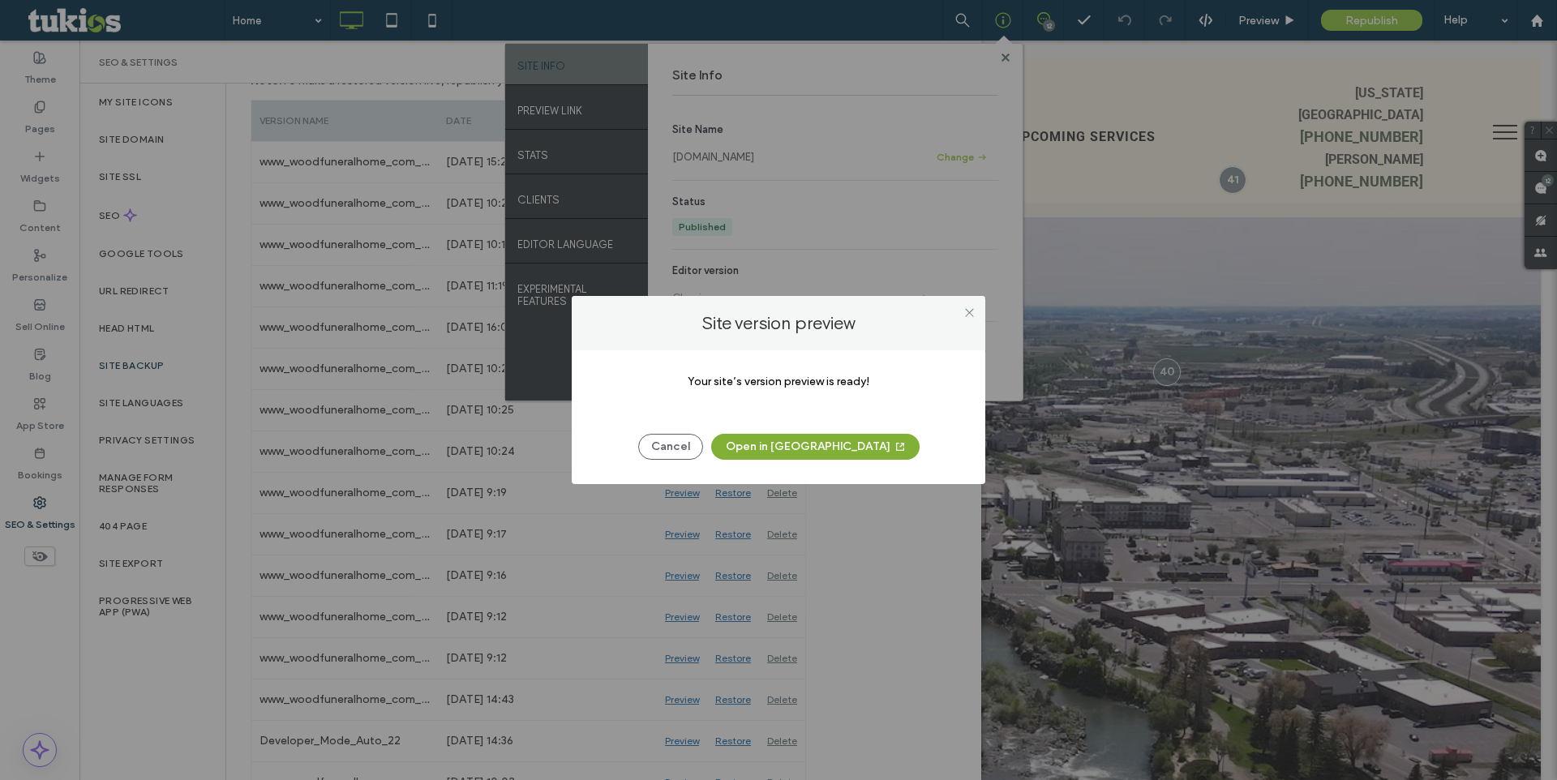
click at [808, 440] on button "Open in New Tab" at bounding box center [815, 447] width 208 height 26
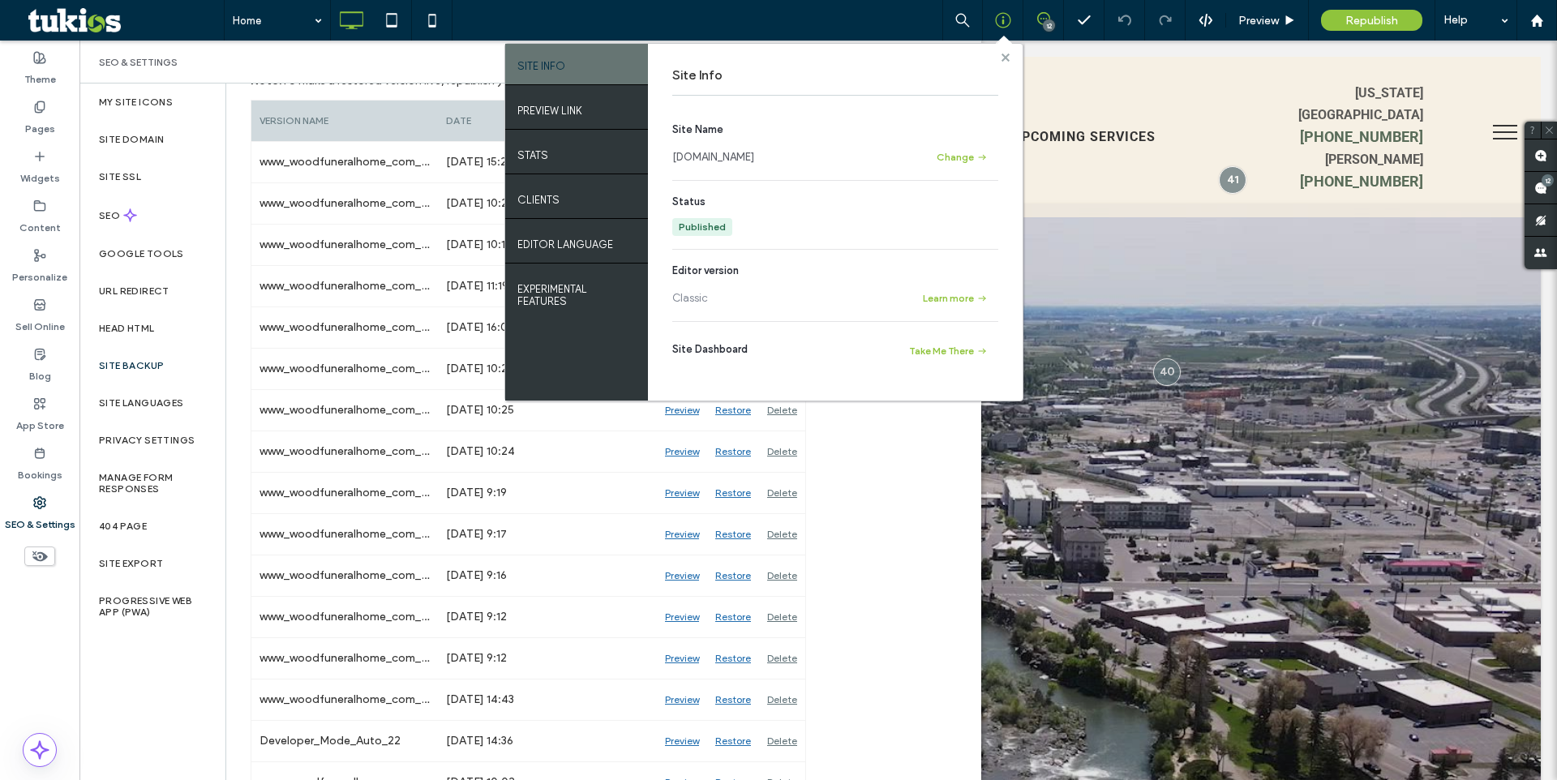
click at [1004, 58] on use at bounding box center [1004, 57] width 8 height 8
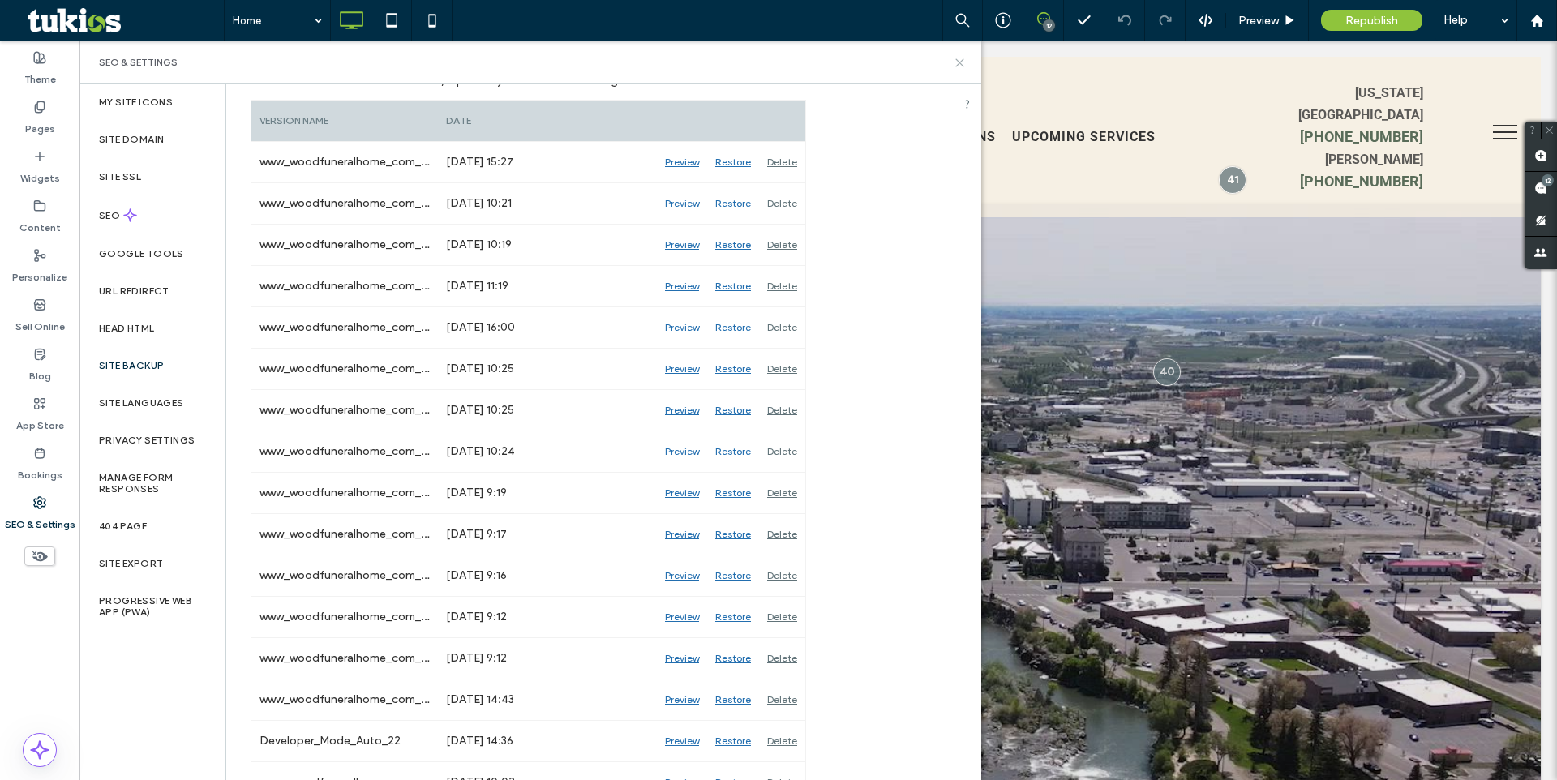
click at [960, 62] on use at bounding box center [959, 62] width 7 height 7
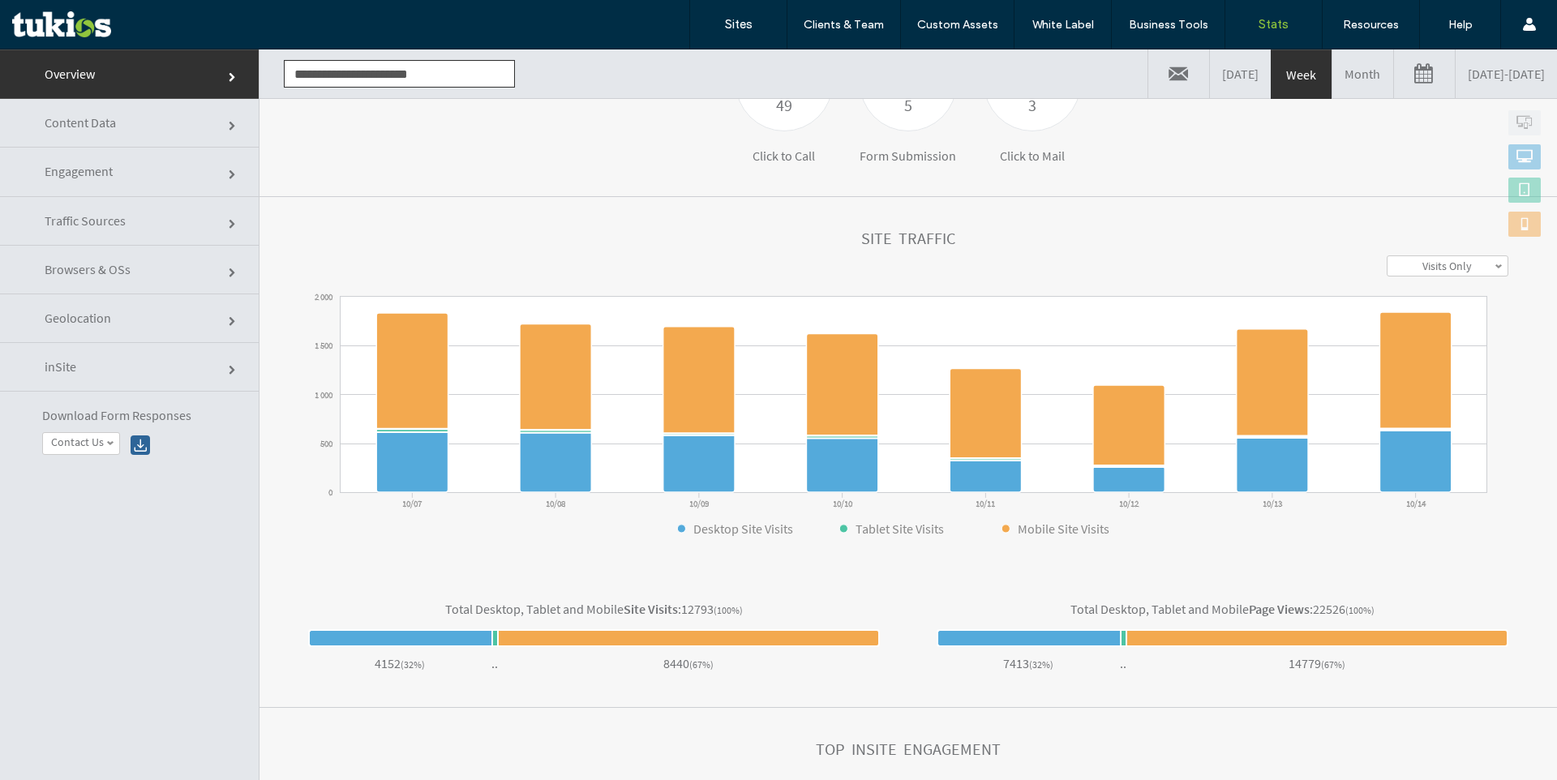
scroll to position [336, 0]
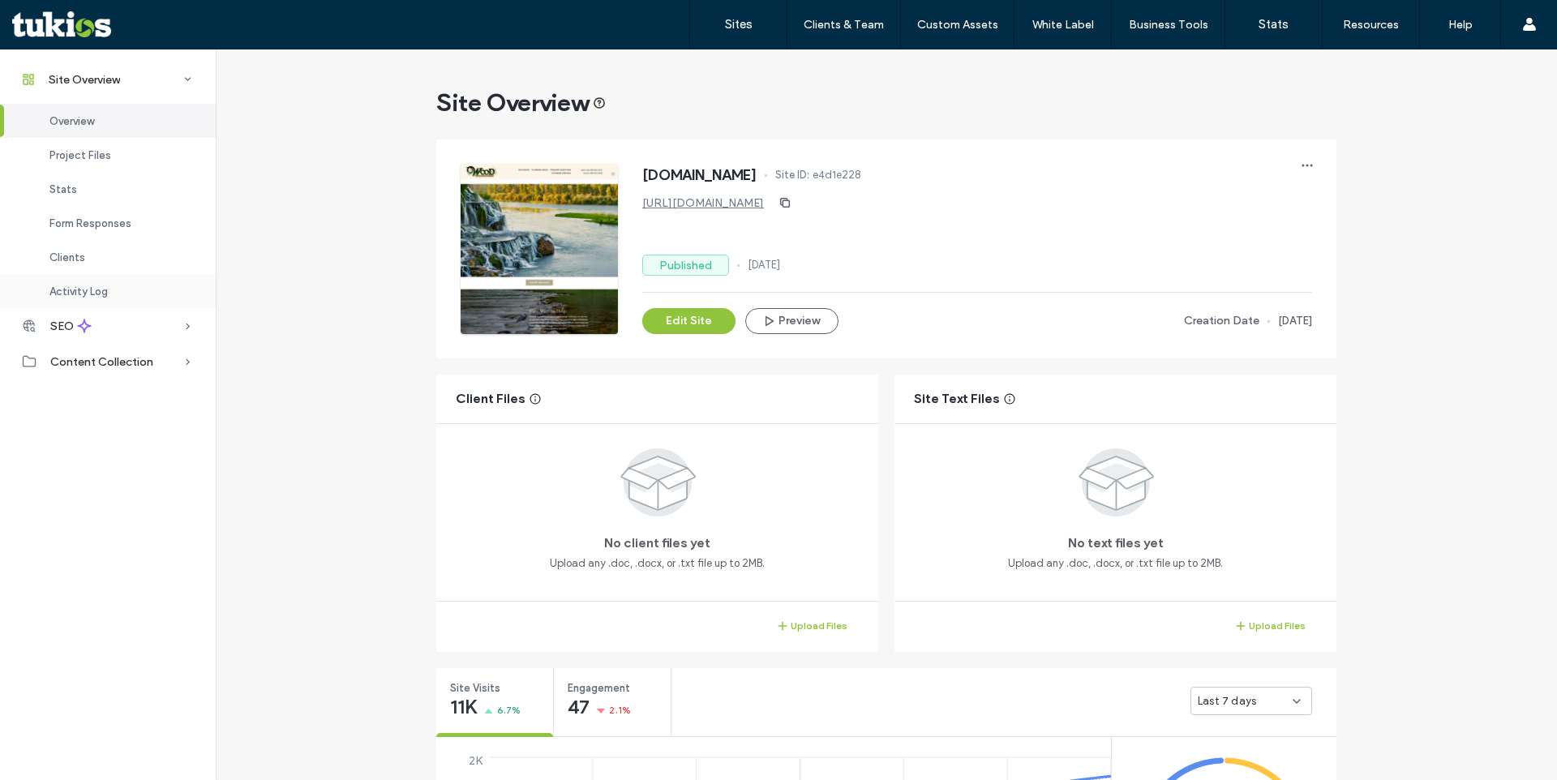
click at [89, 287] on span "Activity Log" at bounding box center [78, 291] width 58 height 12
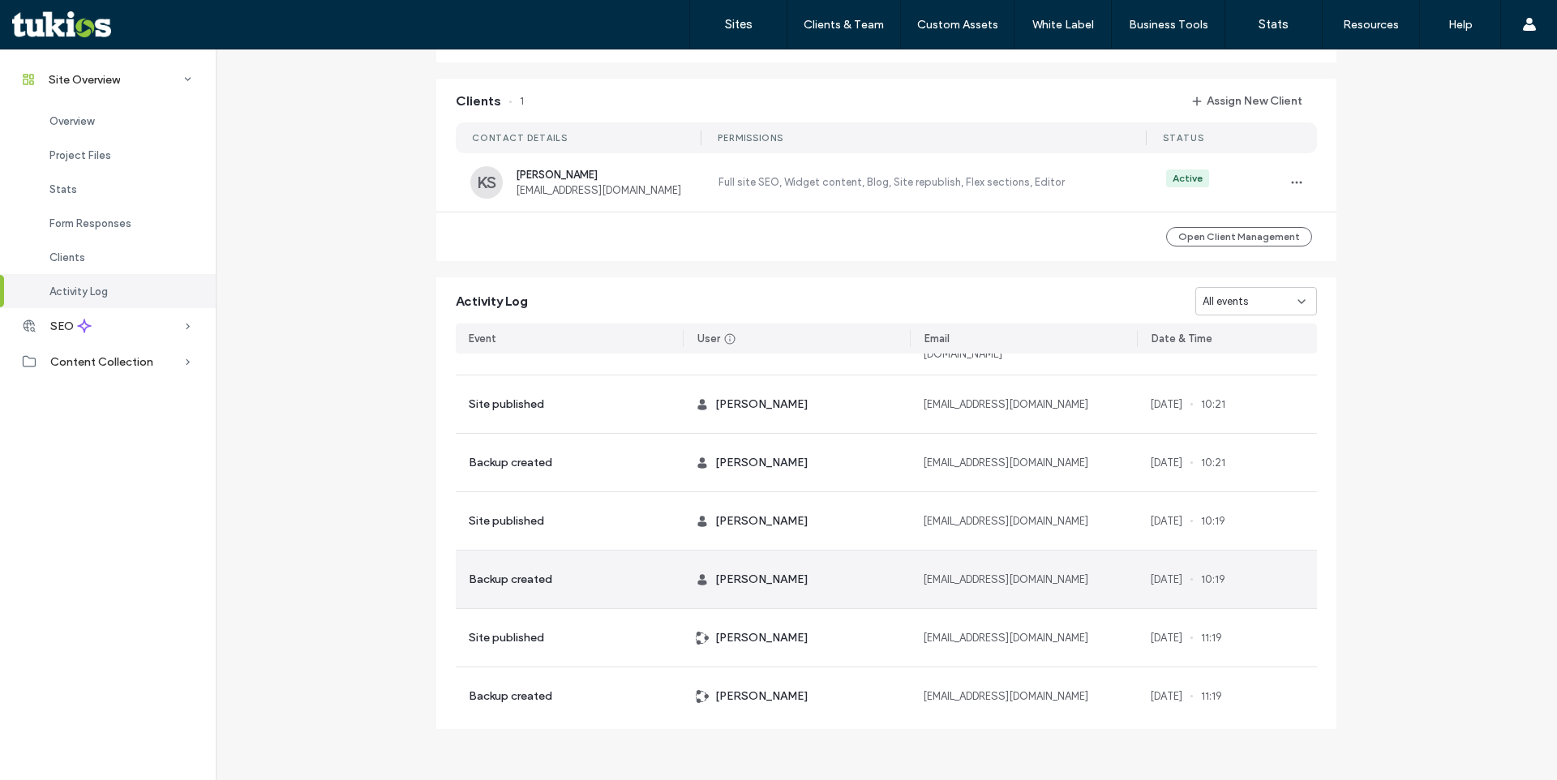
scroll to position [122, 0]
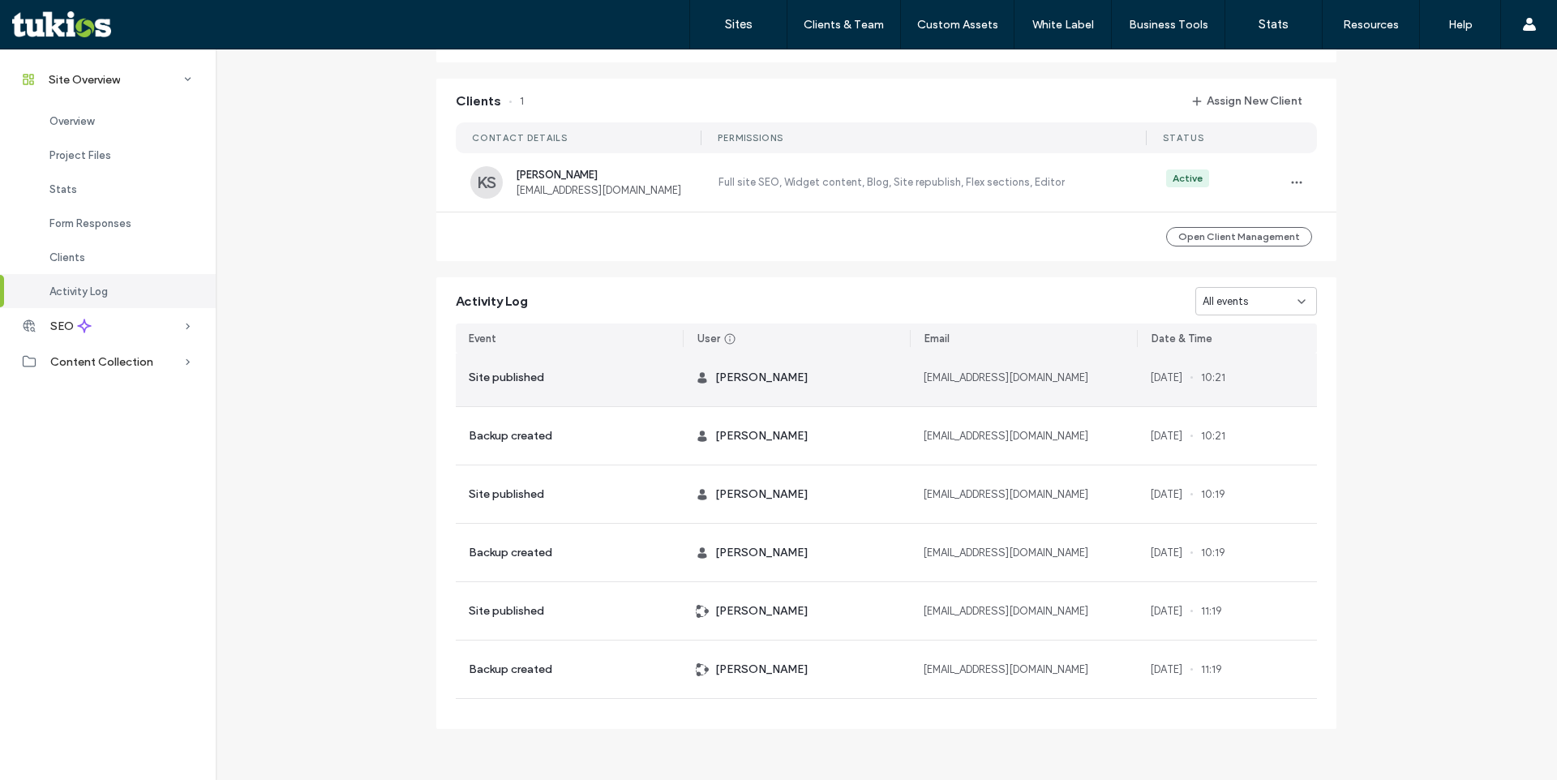
click at [645, 380] on div "Site published" at bounding box center [569, 378] width 227 height 58
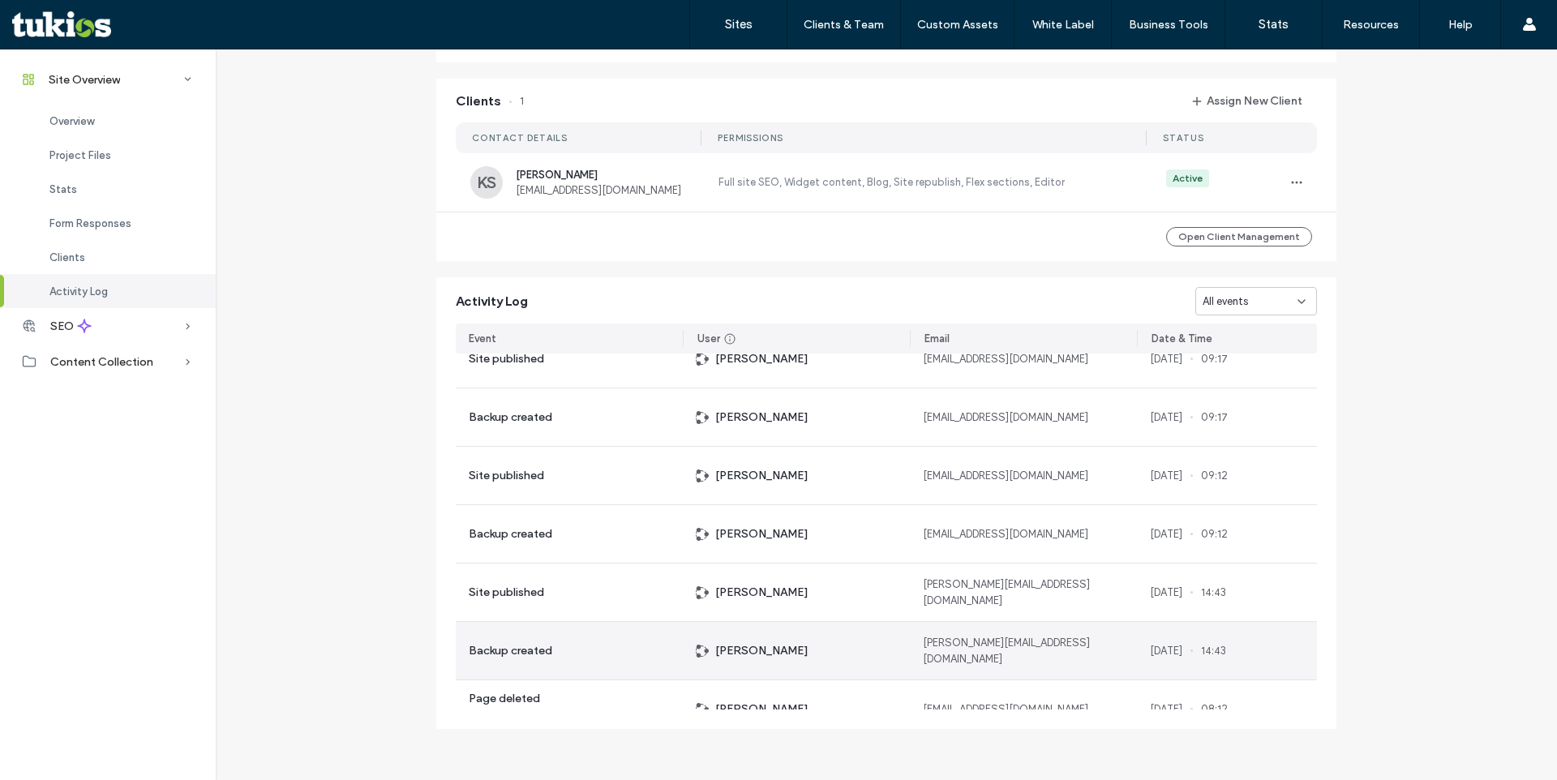
scroll to position [1118, 0]
